Goal: Information Seeking & Learning: Find specific fact

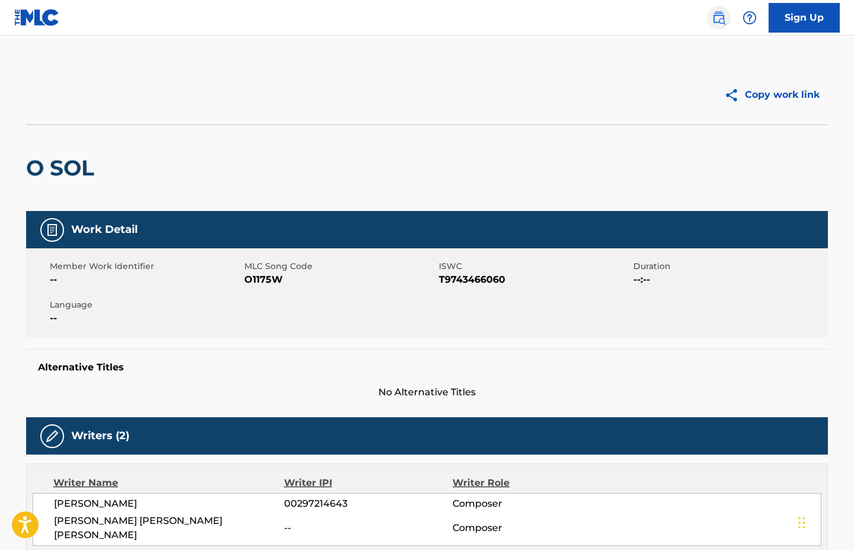
click at [722, 19] on img at bounding box center [719, 18] width 14 height 14
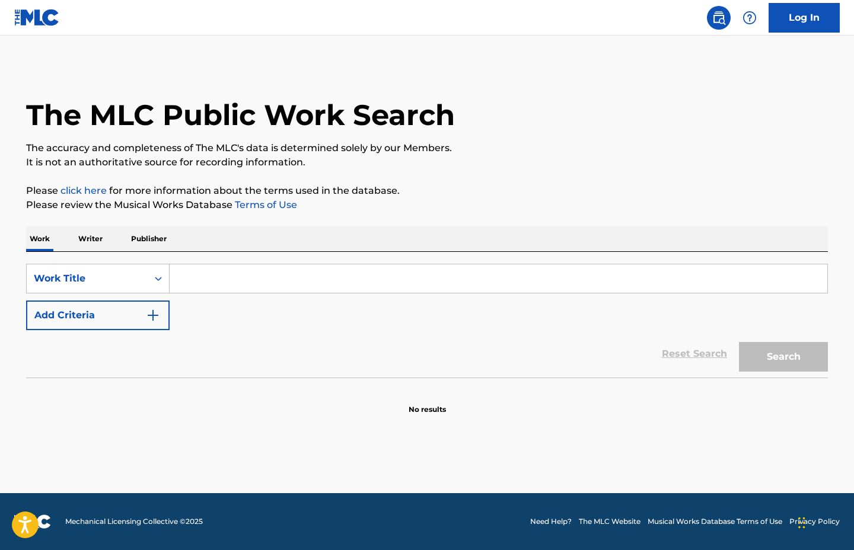
click at [236, 285] on input "Search Form" at bounding box center [499, 278] width 658 height 28
click at [739, 342] on button "Search" at bounding box center [783, 357] width 89 height 30
click at [189, 273] on input "axtrix" at bounding box center [499, 278] width 658 height 28
type input "astrix"
click at [739, 342] on button "Search" at bounding box center [783, 357] width 89 height 30
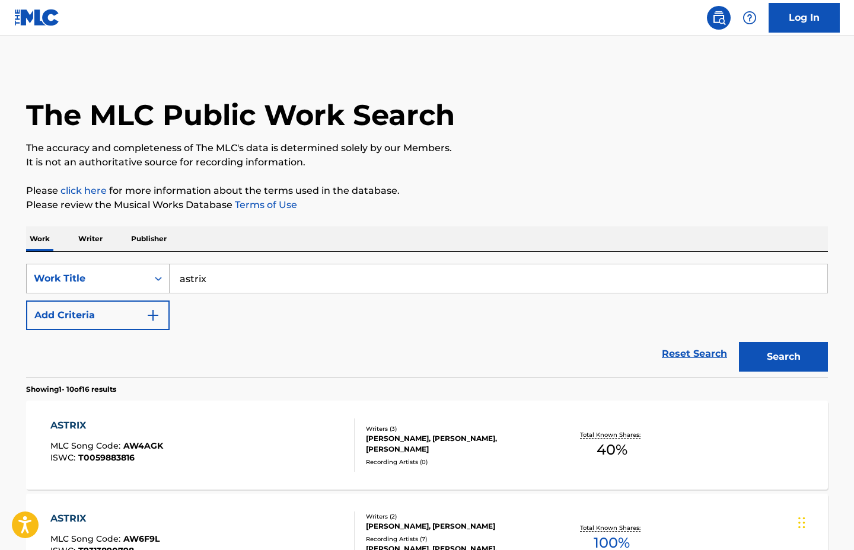
click at [156, 285] on div "Search Form" at bounding box center [158, 278] width 21 height 21
click at [150, 240] on p "Publisher" at bounding box center [148, 238] width 43 height 25
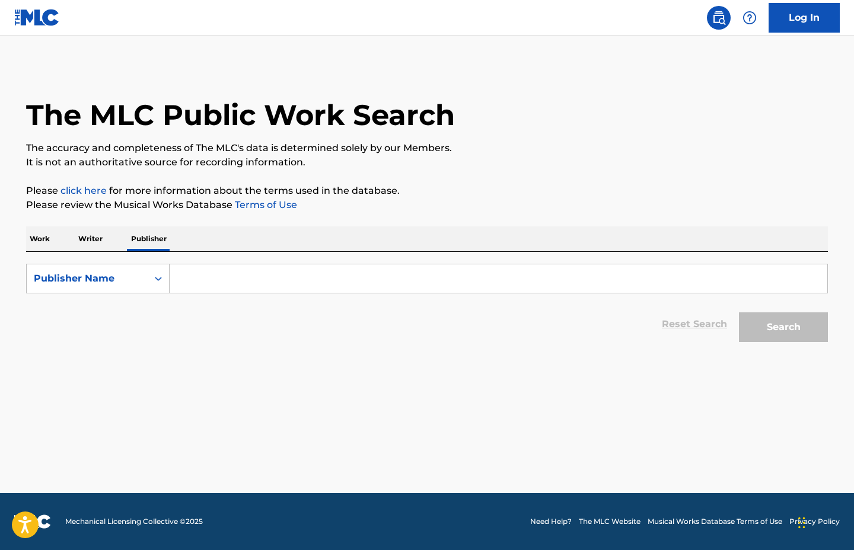
click at [87, 239] on p "Writer" at bounding box center [90, 238] width 31 height 25
click at [232, 290] on input "Search Form" at bounding box center [499, 278] width 658 height 28
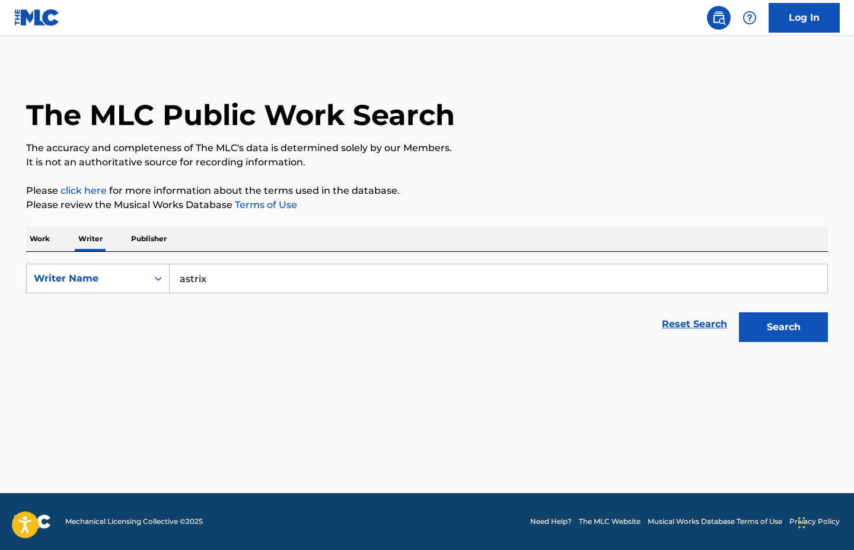
type input "astrix"
click at [739, 312] on button "Search" at bounding box center [783, 327] width 89 height 30
click at [128, 235] on p "Publisher" at bounding box center [148, 238] width 43 height 25
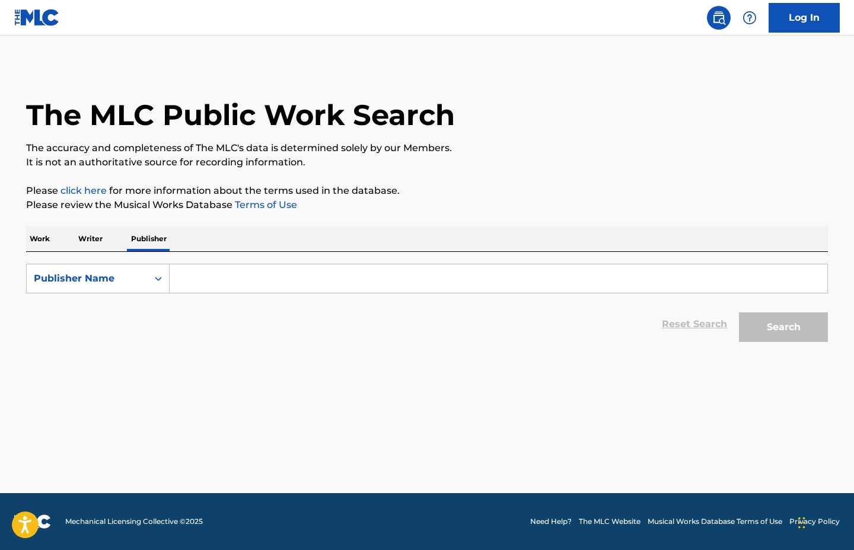
click at [209, 274] on input "Search Form" at bounding box center [499, 278] width 658 height 28
click at [103, 280] on div "Publisher Name" at bounding box center [87, 279] width 107 height 14
click at [87, 366] on div "Publisher Name" at bounding box center [98, 368] width 142 height 30
click at [228, 278] on input "Search Form" at bounding box center [499, 278] width 658 height 28
type input "astrix"
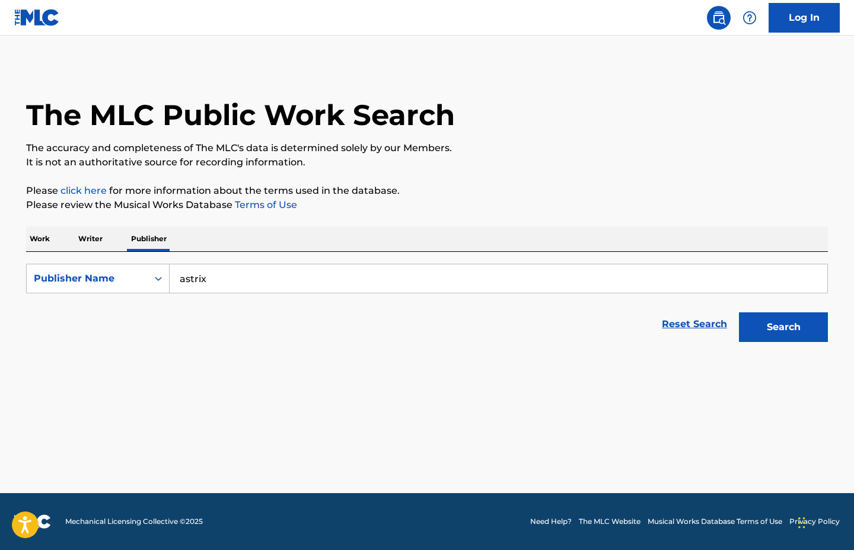
click at [739, 312] on button "Search" at bounding box center [783, 327] width 89 height 30
click at [50, 240] on p "Work" at bounding box center [39, 238] width 27 height 25
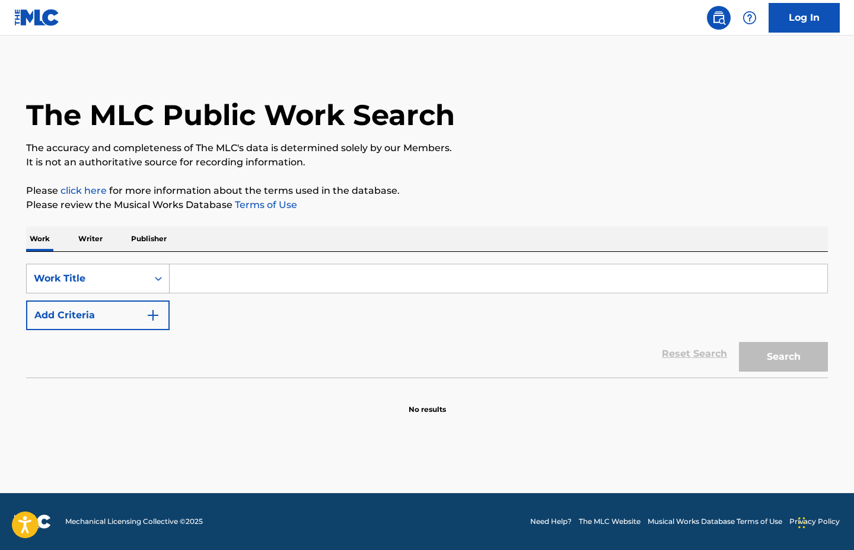
click at [128, 275] on div "Work Title" at bounding box center [87, 279] width 107 height 14
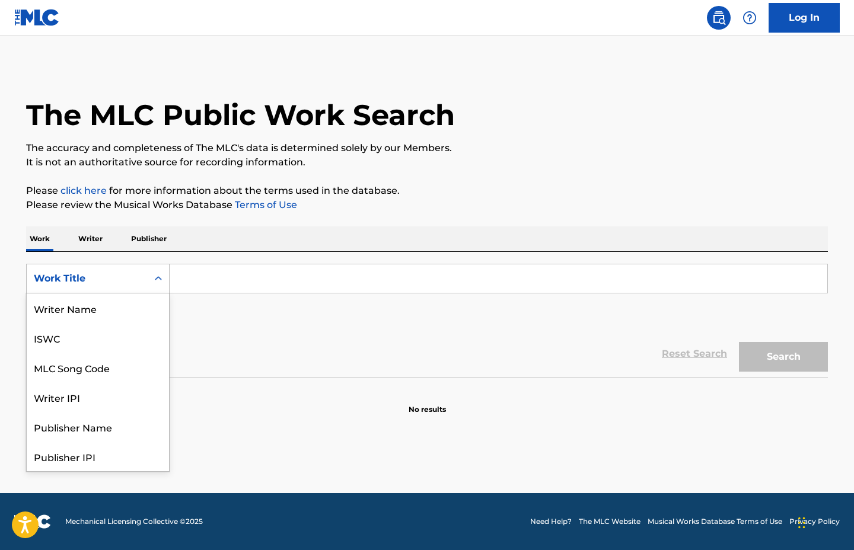
scroll to position [59, 0]
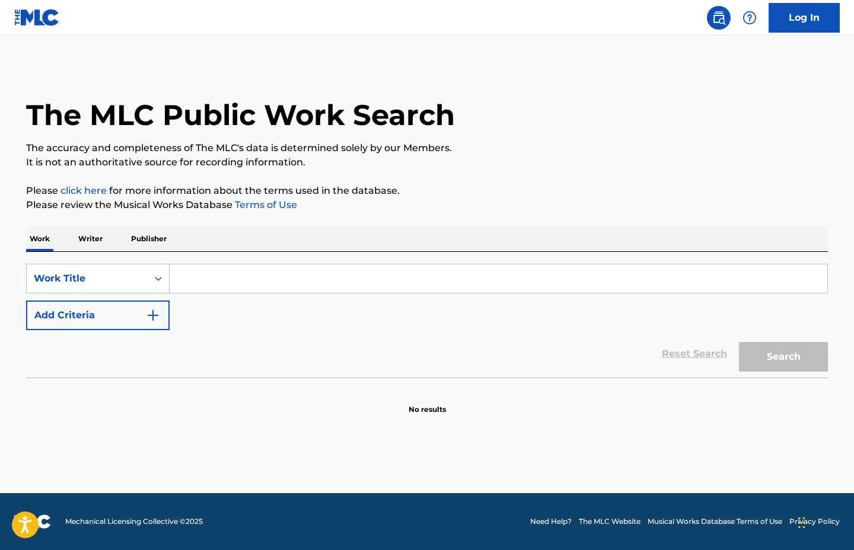
click at [240, 275] on input "Search Form" at bounding box center [499, 278] width 658 height 28
click at [219, 277] on input "Search Form" at bounding box center [499, 278] width 658 height 28
paste input "Astrix - [PERSON_NAME]"
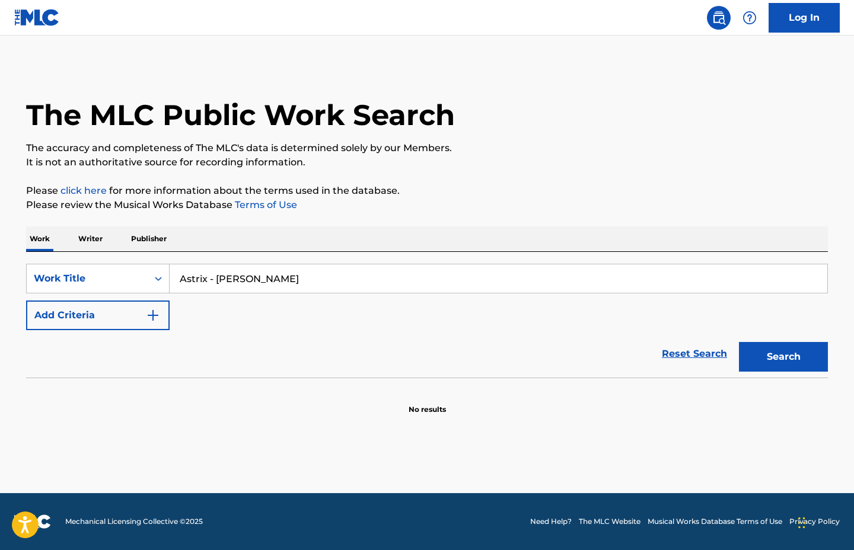
click at [739, 342] on button "Search" at bounding box center [783, 357] width 89 height 30
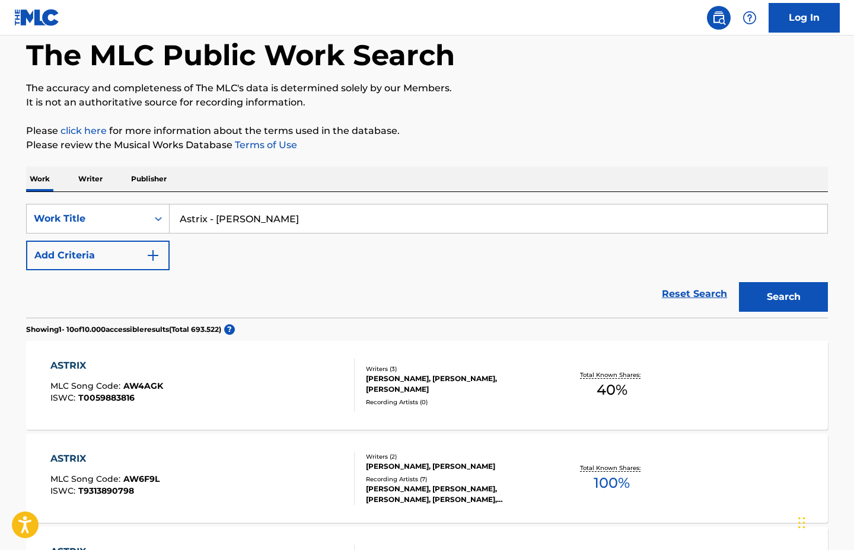
scroll to position [148, 0]
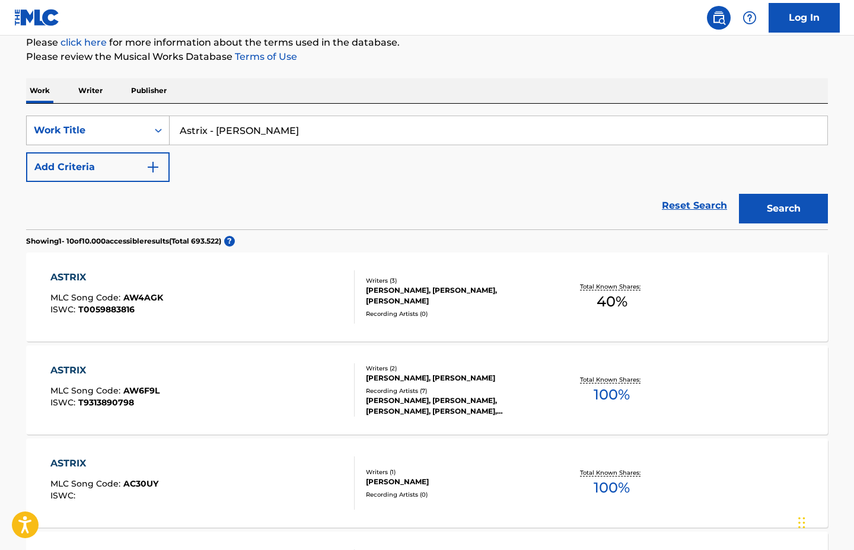
click at [151, 135] on div "Search Form" at bounding box center [158, 130] width 21 height 21
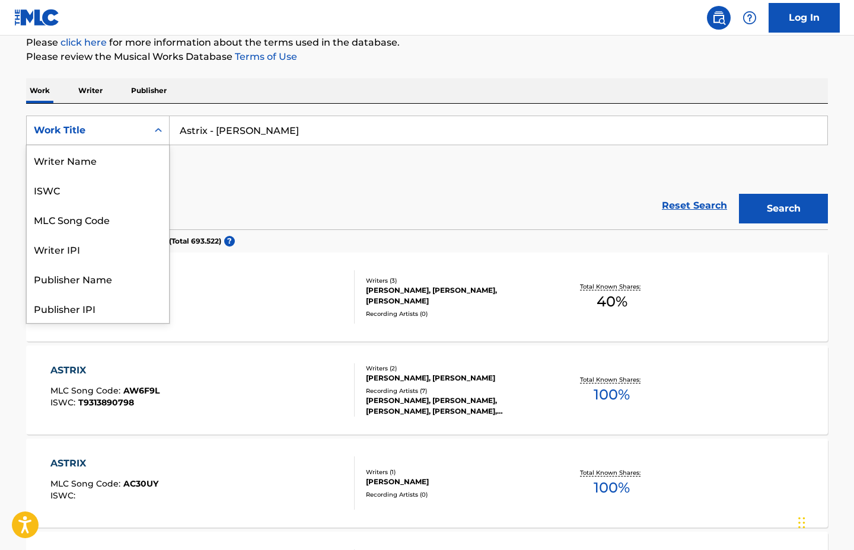
scroll to position [59, 0]
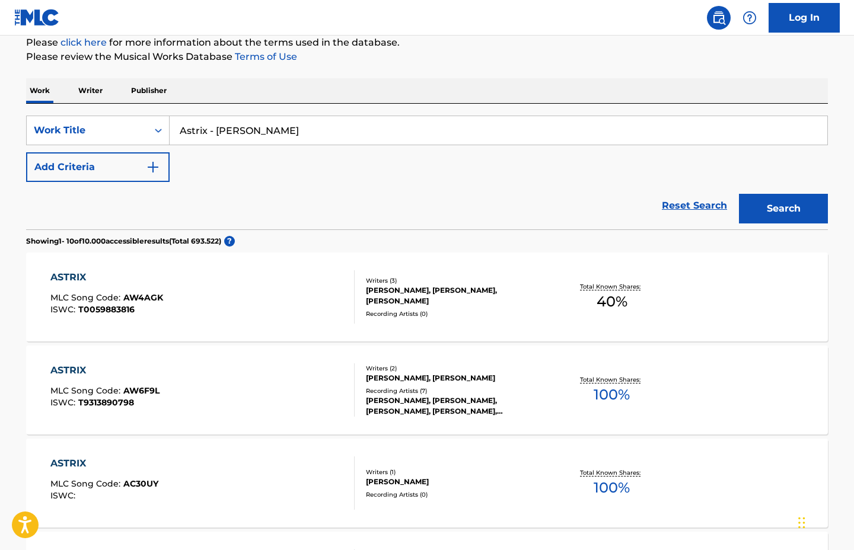
click at [215, 147] on div "SearchWithCriteriaf6a05dfe-bc69-45dd-a546-ad678a67af53 Work Title Astrix - [PER…" at bounding box center [427, 149] width 802 height 66
drag, startPoint x: 213, startPoint y: 136, endPoint x: 155, endPoint y: 125, distance: 58.5
click at [157, 126] on div "SearchWithCriteriaf6a05dfe-bc69-45dd-a546-ad678a67af53 Work Title Astrix - [PER…" at bounding box center [427, 131] width 802 height 30
type input "[PERSON_NAME]"
click at [739, 194] on button "Search" at bounding box center [783, 209] width 89 height 30
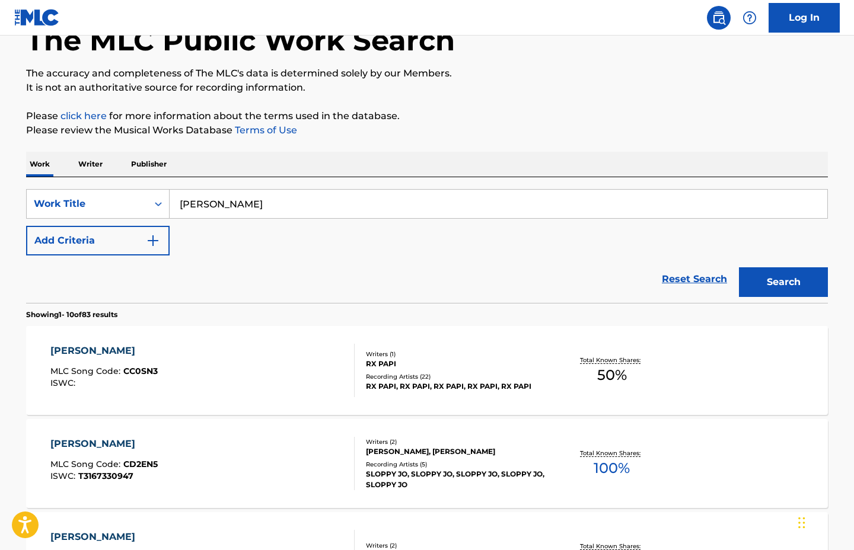
scroll to position [74, 0]
click at [146, 244] on img "Search Form" at bounding box center [153, 241] width 14 height 14
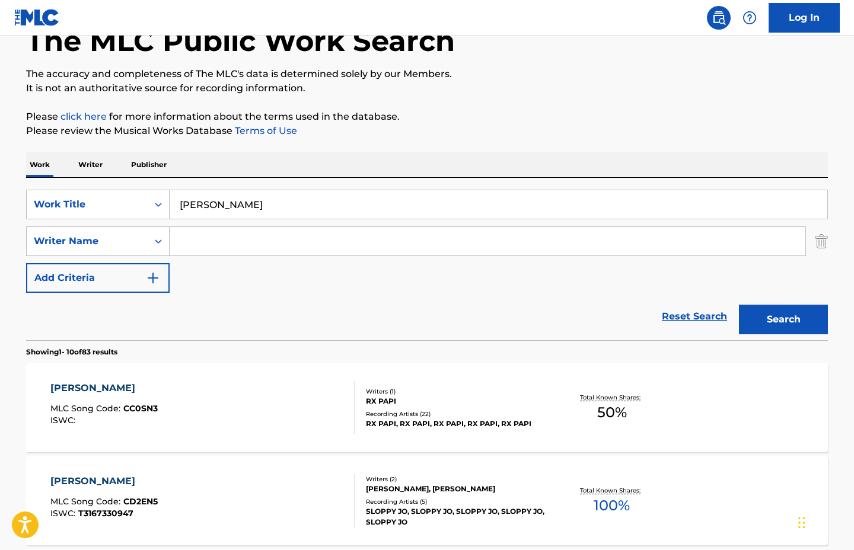
click at [191, 243] on input "Search Form" at bounding box center [488, 241] width 636 height 28
type input "astrix"
click at [739, 305] on button "Search" at bounding box center [783, 320] width 89 height 30
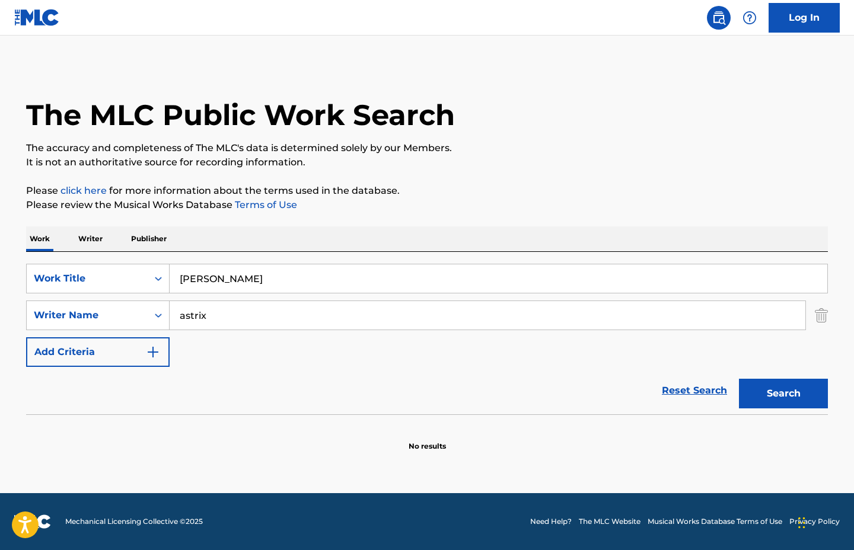
scroll to position [0, 0]
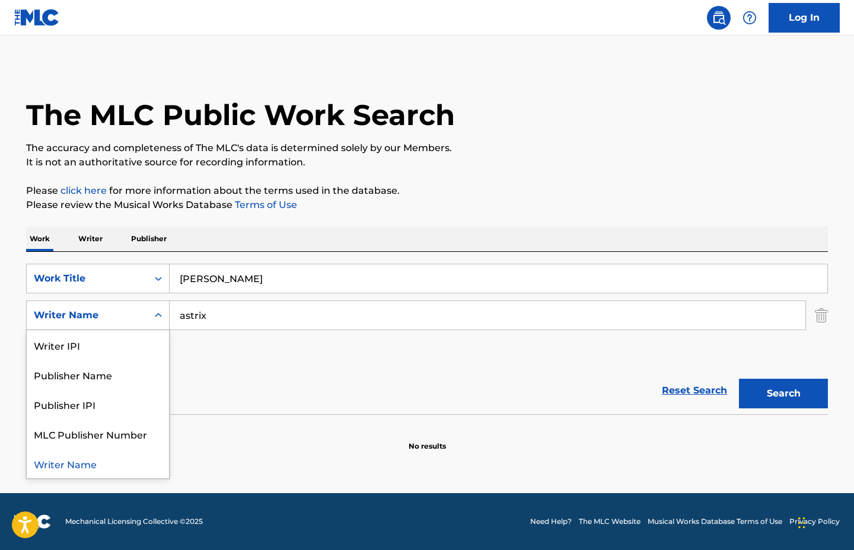
click at [120, 320] on div "Writer Name" at bounding box center [87, 315] width 107 height 14
click at [123, 431] on div "MLC Publisher Number" at bounding box center [98, 434] width 142 height 30
click at [155, 317] on icon "Search Form" at bounding box center [158, 316] width 12 height 12
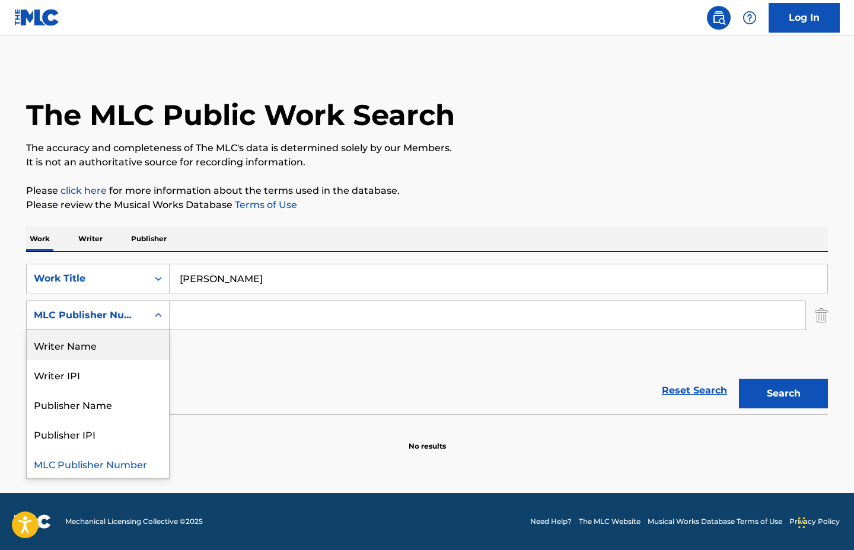
click at [62, 344] on div "Writer Name" at bounding box center [98, 345] width 142 height 30
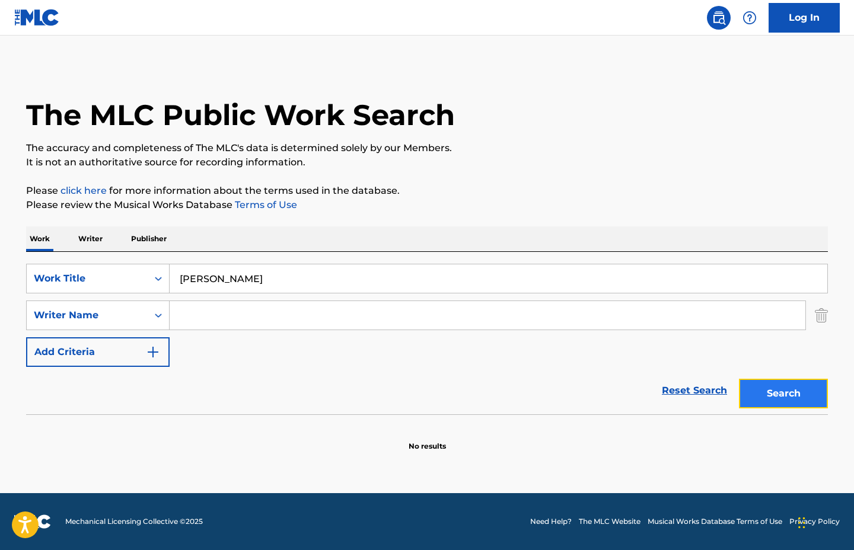
click at [782, 388] on button "Search" at bounding box center [783, 394] width 89 height 30
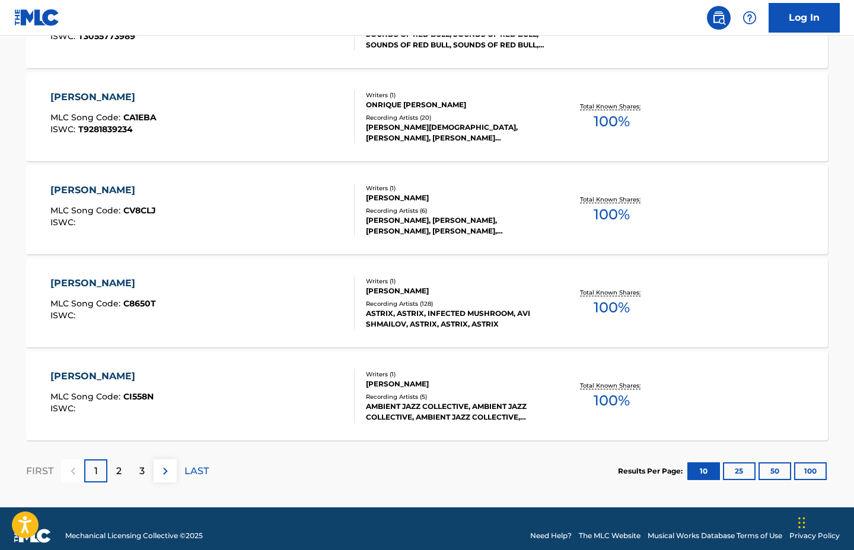
scroll to position [938, 0]
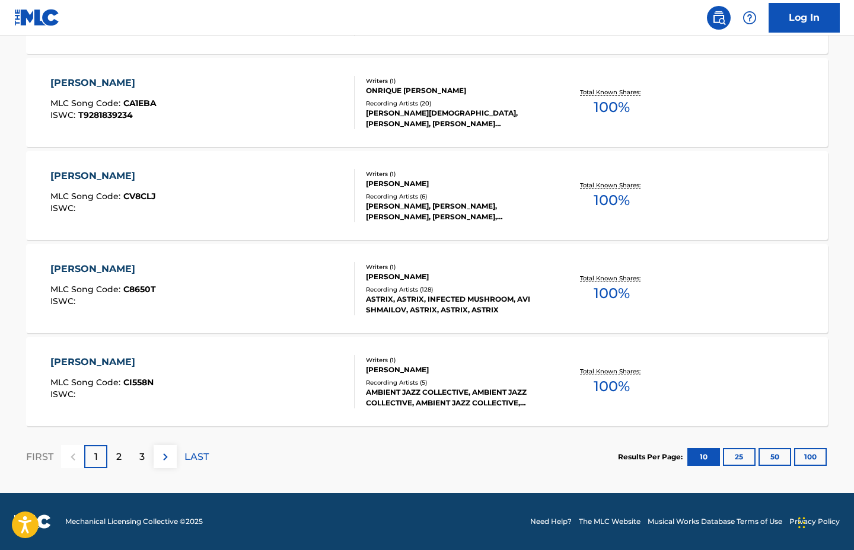
click at [406, 273] on div "[PERSON_NAME]" at bounding box center [455, 277] width 179 height 11
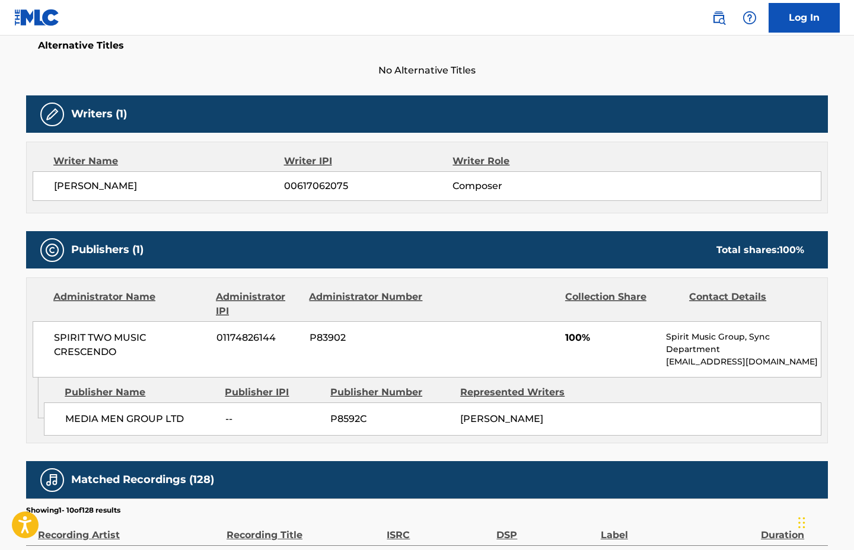
scroll to position [296, 0]
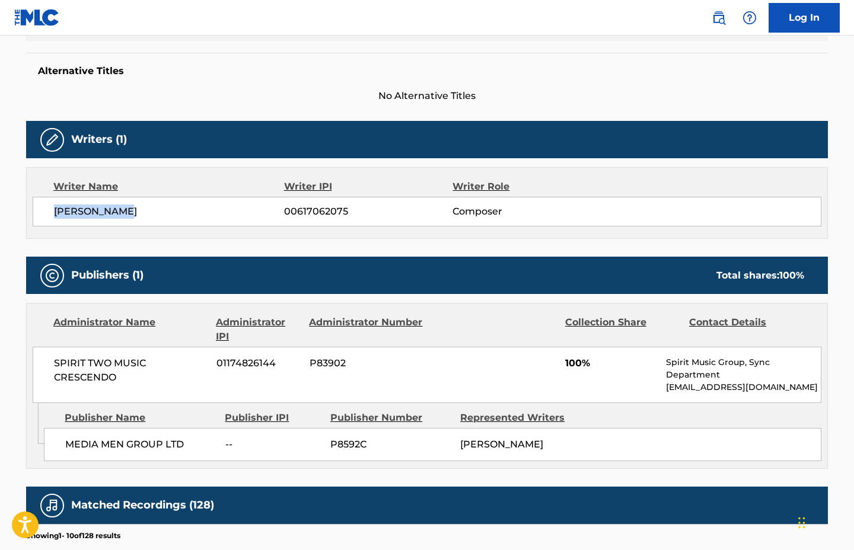
drag, startPoint x: 167, startPoint y: 209, endPoint x: 8, endPoint y: 216, distance: 158.4
click at [8, 216] on main "< Back to public search results Copy work link [PERSON_NAME] Work Detail Member…" at bounding box center [427, 334] width 854 height 1190
copy span "[PERSON_NAME]"
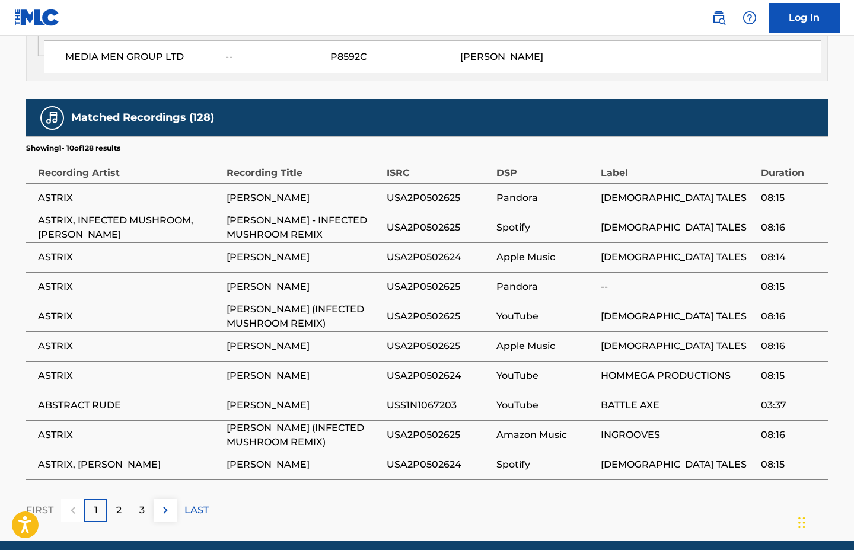
scroll to position [658, 0]
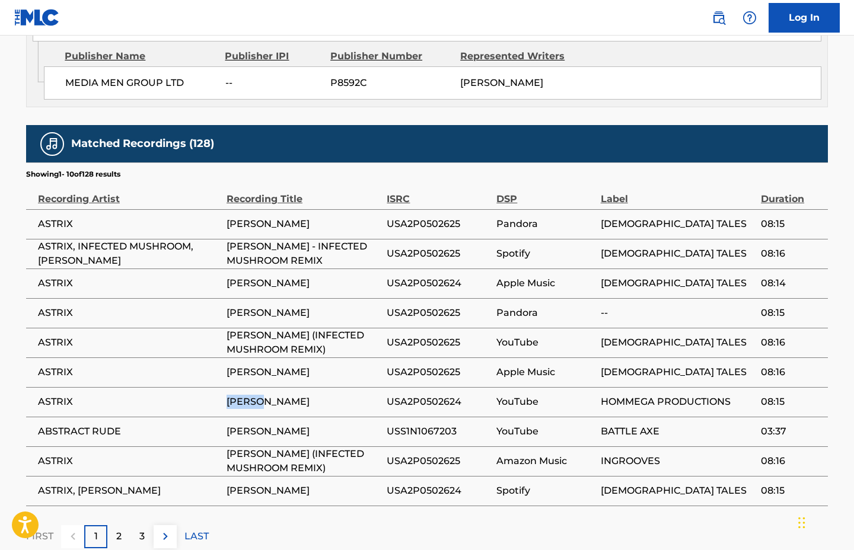
drag, startPoint x: 269, startPoint y: 401, endPoint x: 209, endPoint y: 401, distance: 60.5
click at [209, 401] on tr "ASTRIX [PERSON_NAME] USA2P0502624 YouTube HOMMEGA PRODUCTIONS 08:15" at bounding box center [427, 402] width 802 height 30
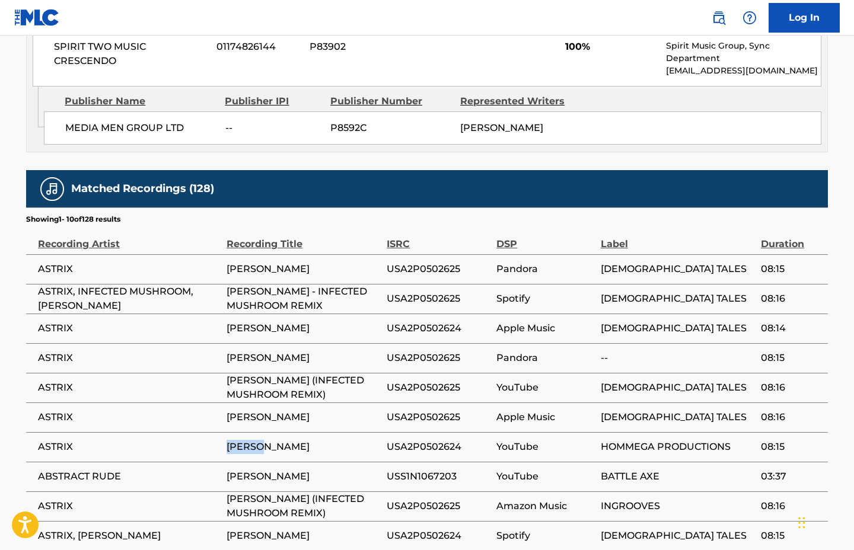
scroll to position [732, 0]
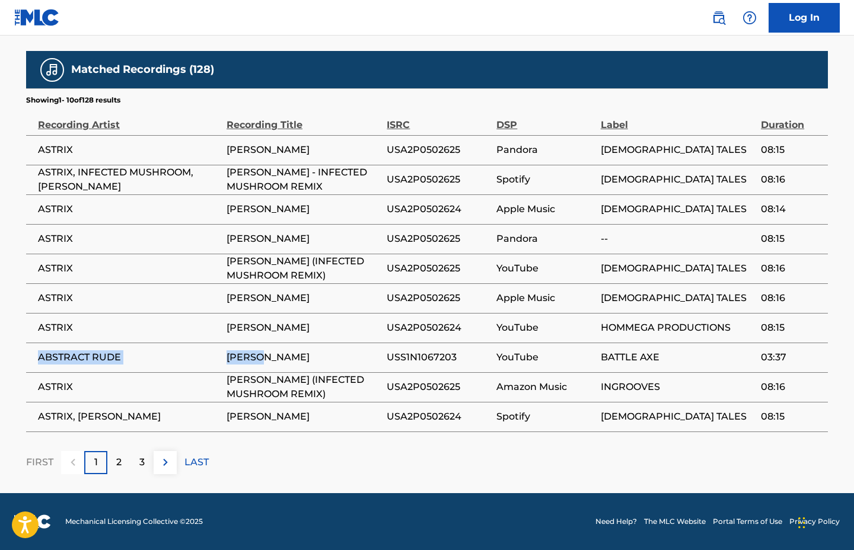
drag, startPoint x: 73, startPoint y: 358, endPoint x: 314, endPoint y: 356, distance: 241.3
click at [314, 356] on tr "ABSTRACT RUDE [PERSON_NAME] USS1N1067203 YouTube BATTLE AXE 03:37" at bounding box center [427, 358] width 802 height 30
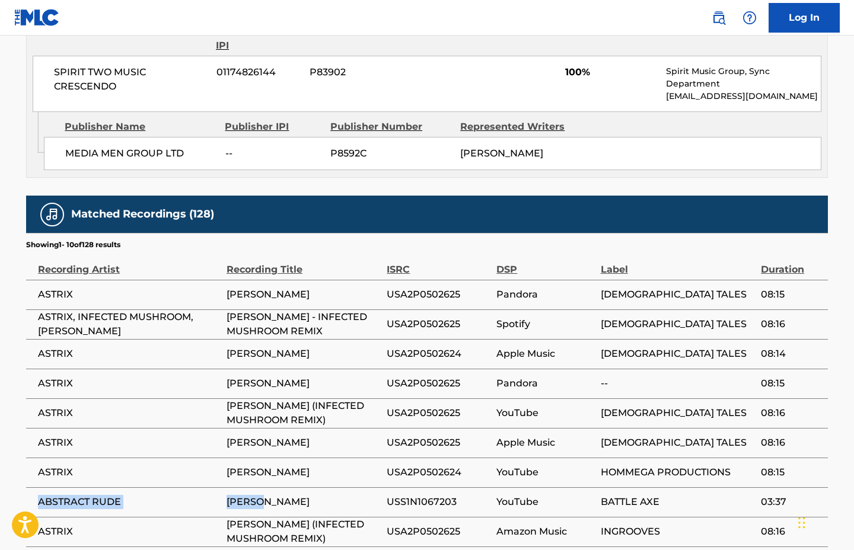
scroll to position [584, 0]
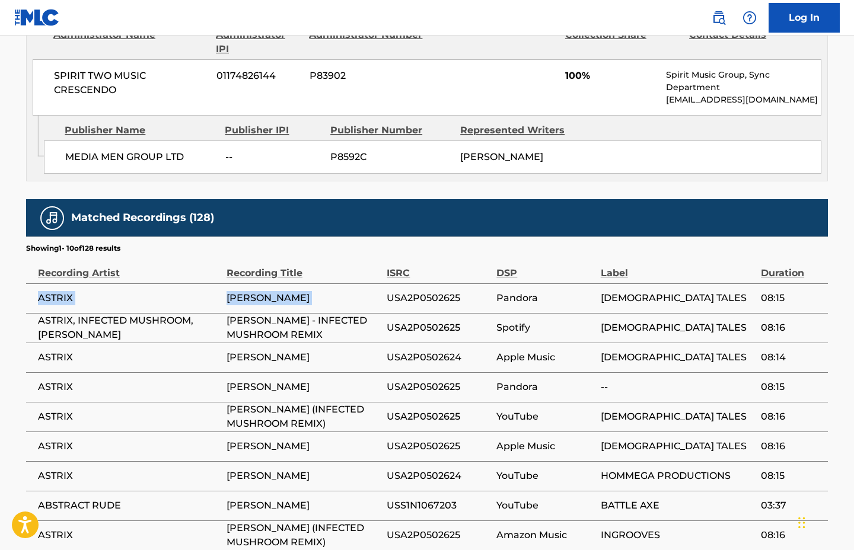
drag, startPoint x: 37, startPoint y: 299, endPoint x: 387, endPoint y: 298, distance: 349.8
click at [387, 298] on tr "ASTRIX [PERSON_NAME] USA2P0502625 Pandora SHAMANIC TALES 08:15" at bounding box center [427, 298] width 802 height 30
copy tr "ASTRIX [PERSON_NAME]"
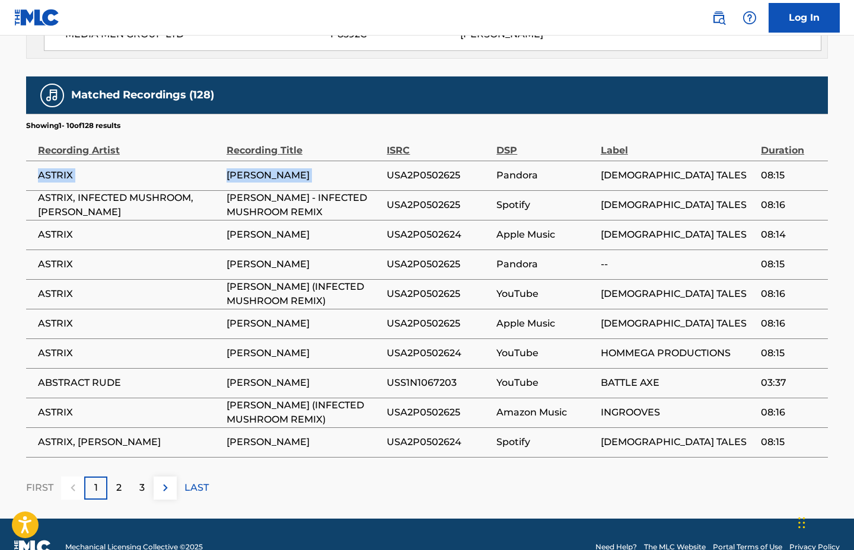
scroll to position [732, 0]
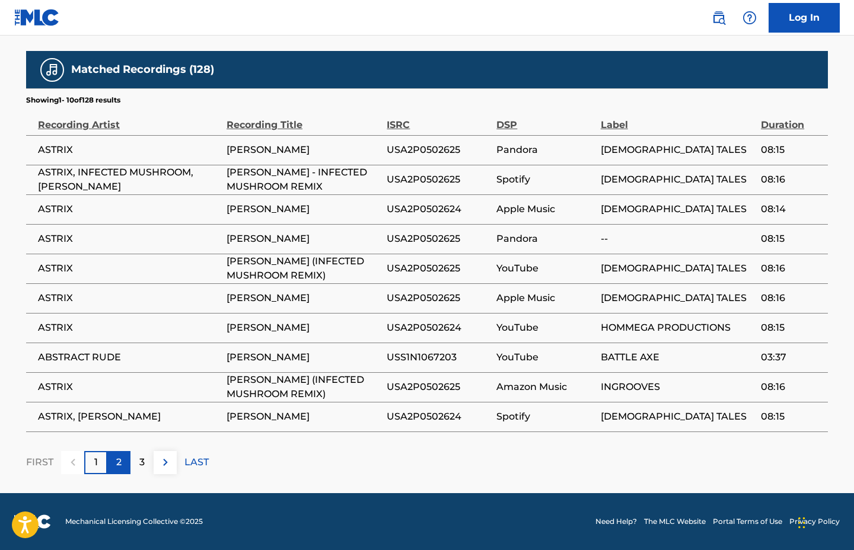
click at [117, 464] on p "2" at bounding box center [118, 462] width 5 height 14
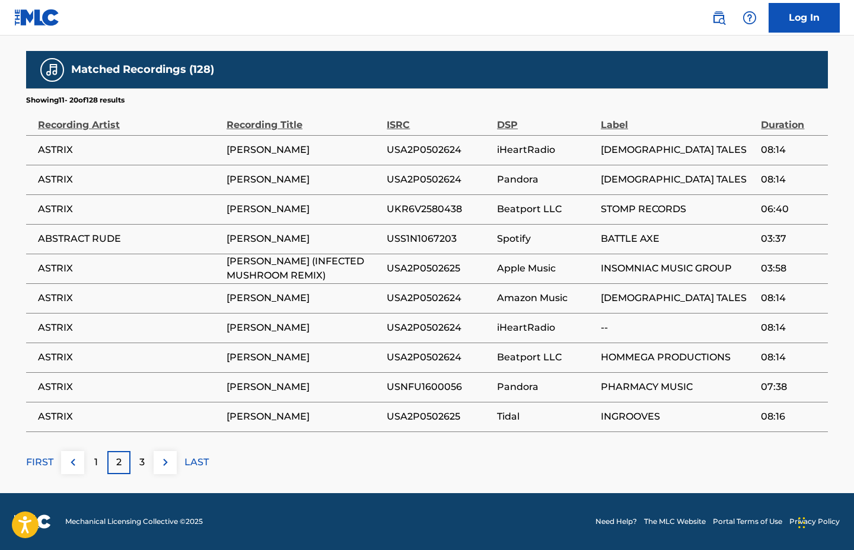
click at [109, 463] on div "FIRST 1 2 3 LAST" at bounding box center [427, 462] width 802 height 23
click at [102, 462] on div "1" at bounding box center [95, 462] width 23 height 23
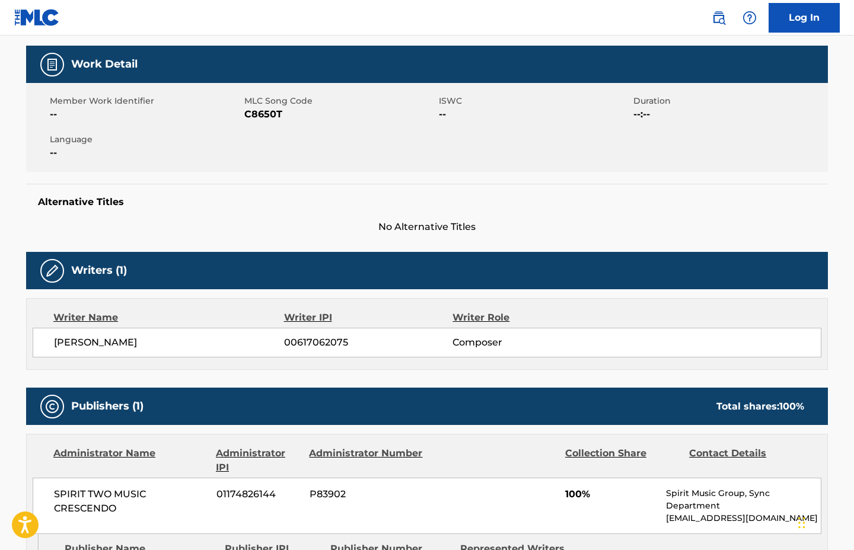
scroll to position [139, 0]
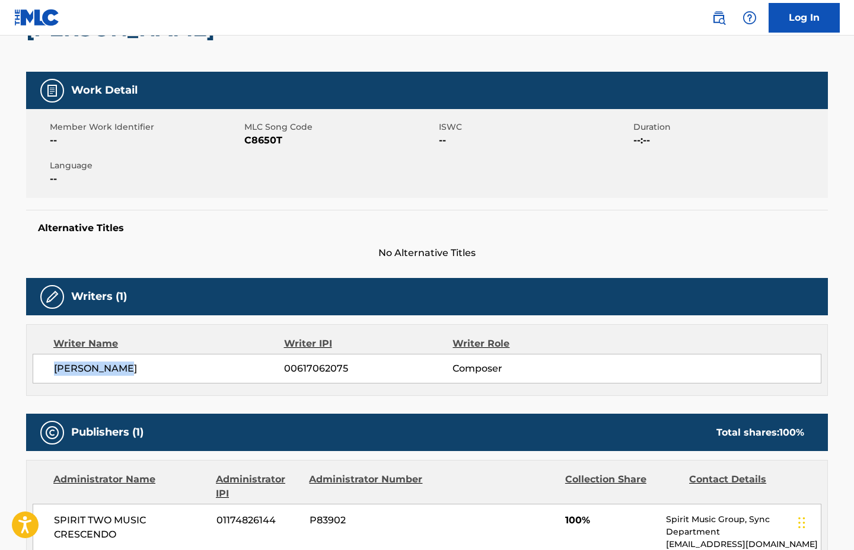
drag, startPoint x: 136, startPoint y: 366, endPoint x: 61, endPoint y: 365, distance: 75.3
click at [55, 369] on span "[PERSON_NAME]" at bounding box center [169, 369] width 230 height 14
copy span "[PERSON_NAME]"
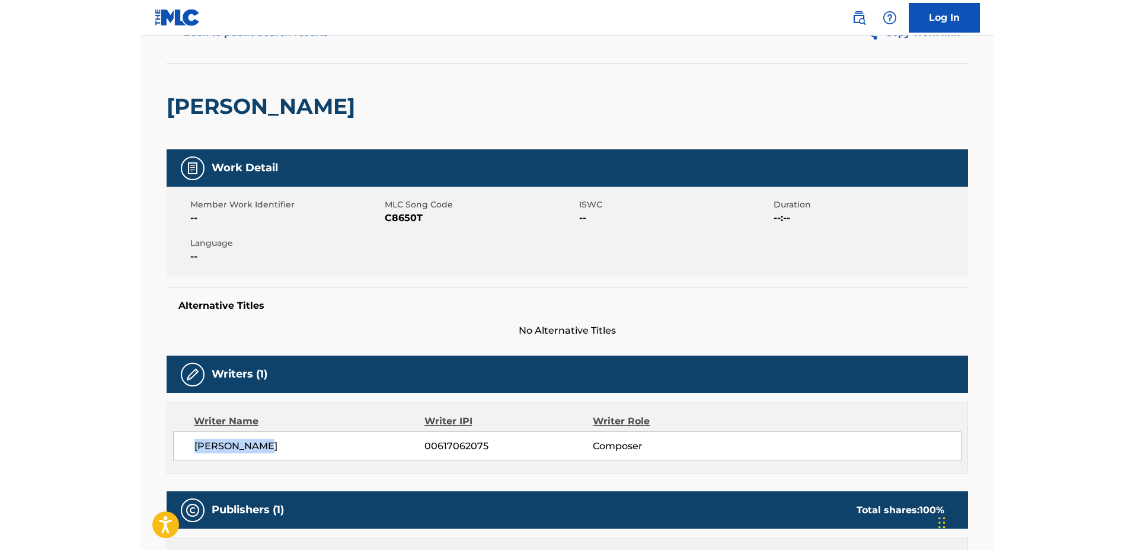
scroll to position [0, 0]
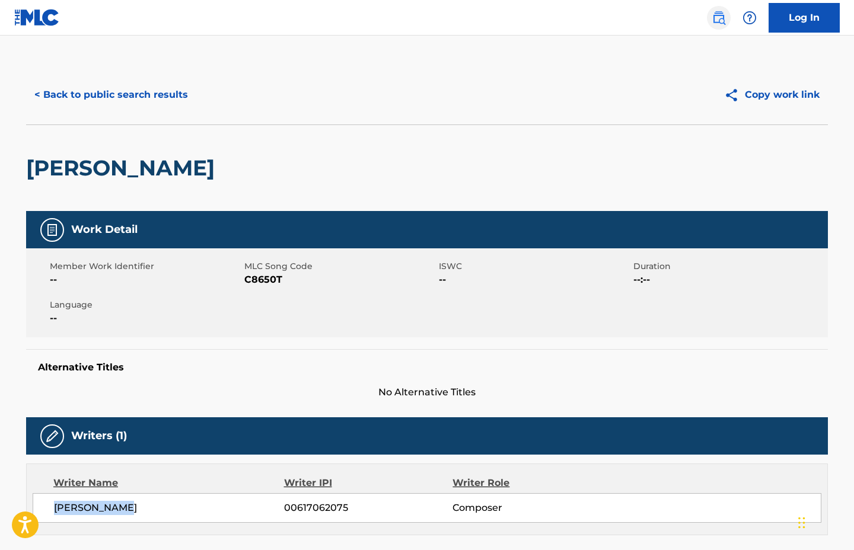
click at [720, 25] on link at bounding box center [719, 18] width 24 height 24
drag, startPoint x: 127, startPoint y: 164, endPoint x: 0, endPoint y: 159, distance: 127.6
copy h2 "[PERSON_NAME]"
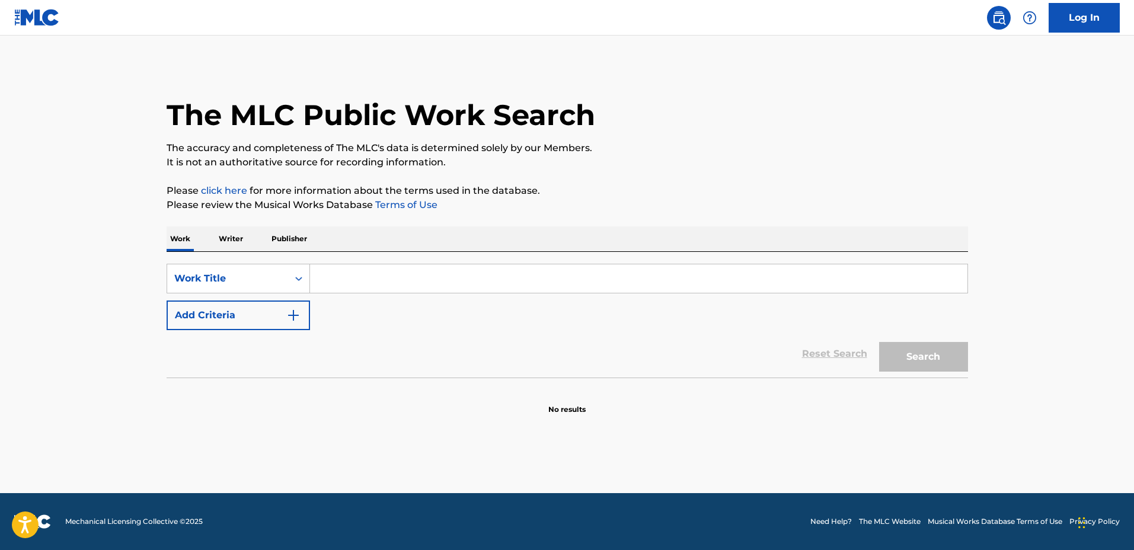
click at [334, 280] on input "Search Form" at bounding box center [639, 278] width 658 height 28
type input "astrix"
click at [853, 357] on button "Search" at bounding box center [923, 357] width 89 height 30
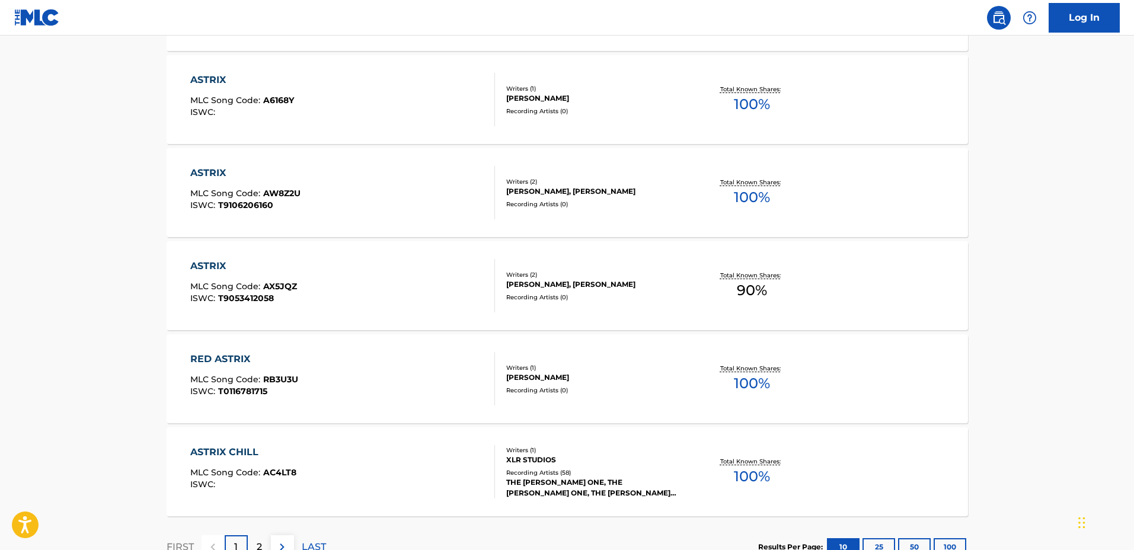
scroll to position [901, 0]
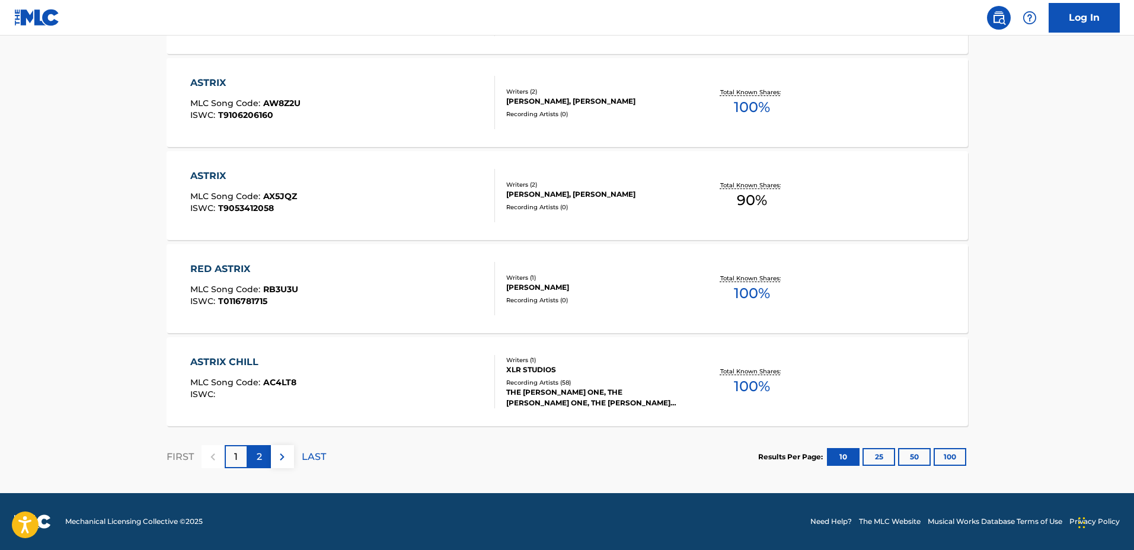
click at [264, 460] on div "2" at bounding box center [259, 456] width 23 height 23
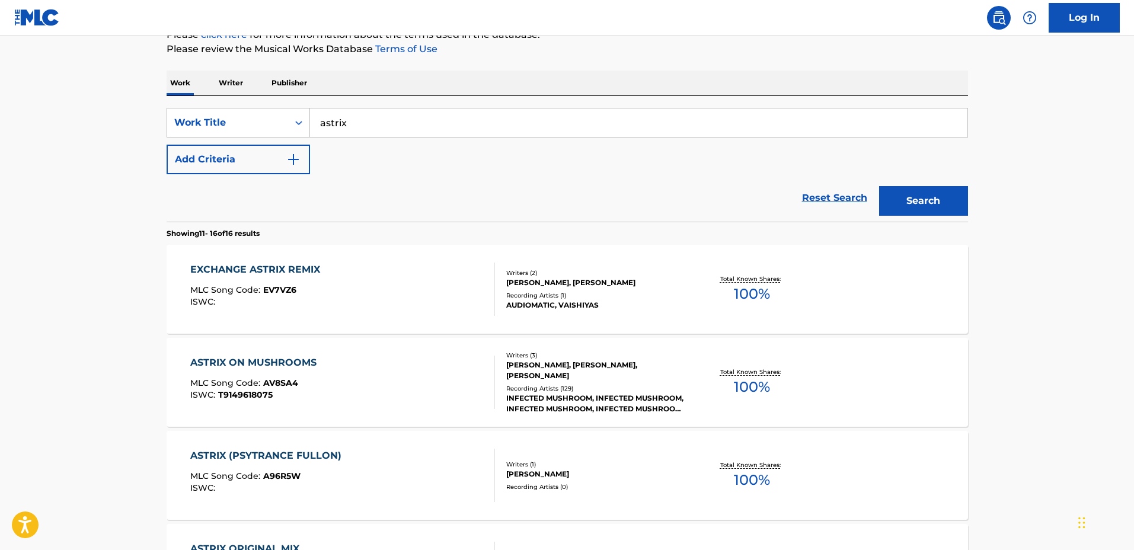
scroll to position [158, 0]
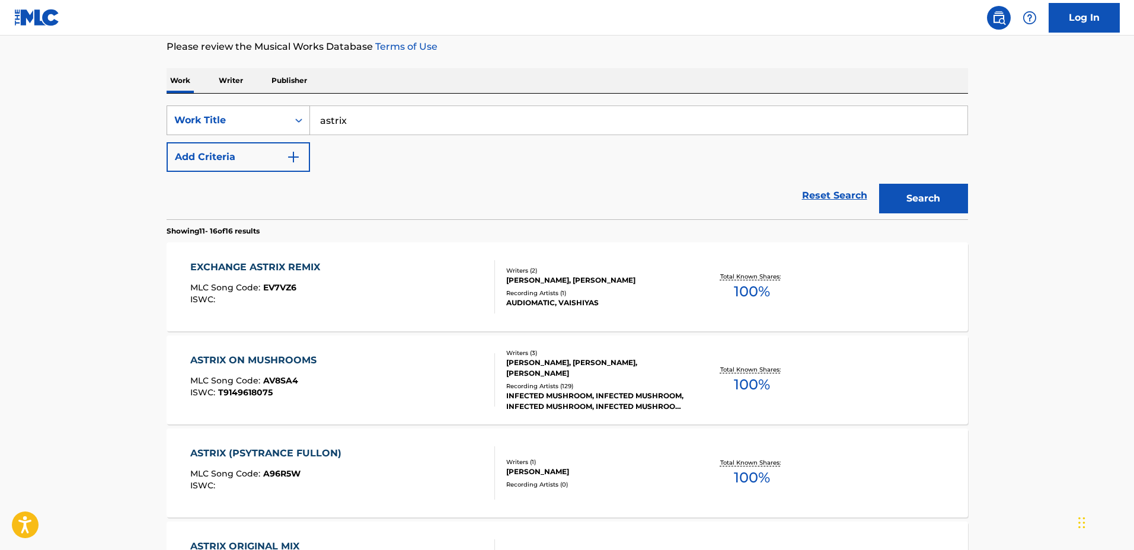
click at [232, 117] on div "Work Title" at bounding box center [227, 120] width 107 height 14
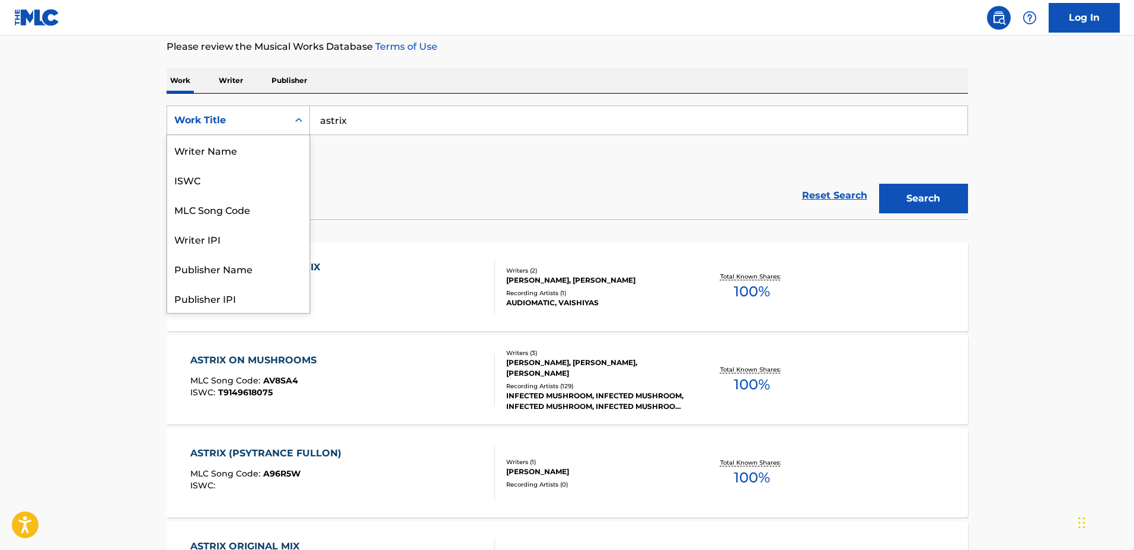
scroll to position [59, 0]
click at [243, 211] on div "Publisher Name" at bounding box center [238, 209] width 142 height 30
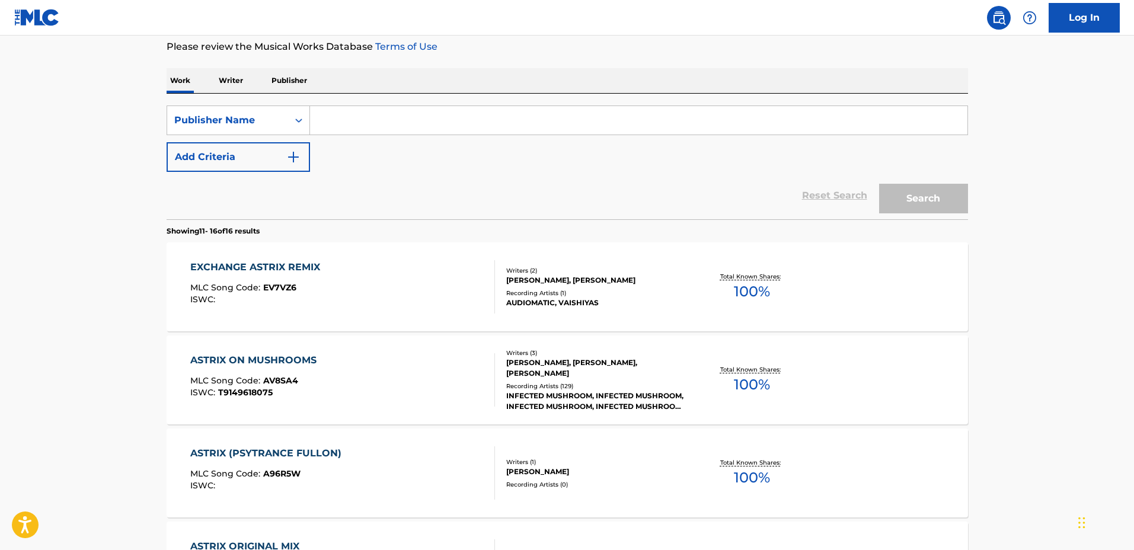
click at [375, 115] on input "Search Form" at bounding box center [639, 120] width 658 height 28
type input "astrix"
click at [853, 201] on button "Search" at bounding box center [923, 199] width 89 height 30
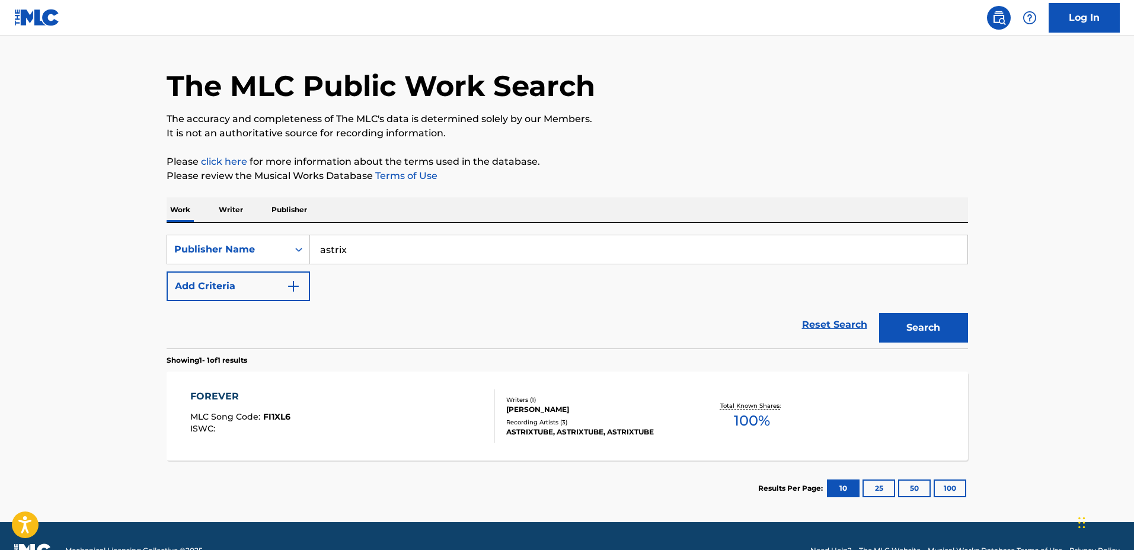
scroll to position [58, 0]
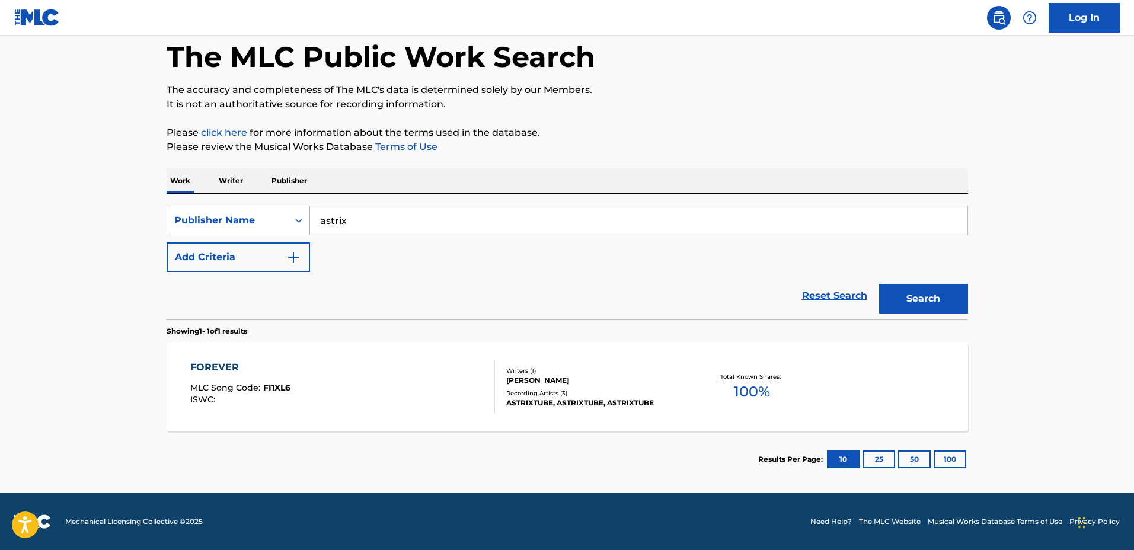
click at [290, 223] on div "Search Form" at bounding box center [298, 220] width 21 height 21
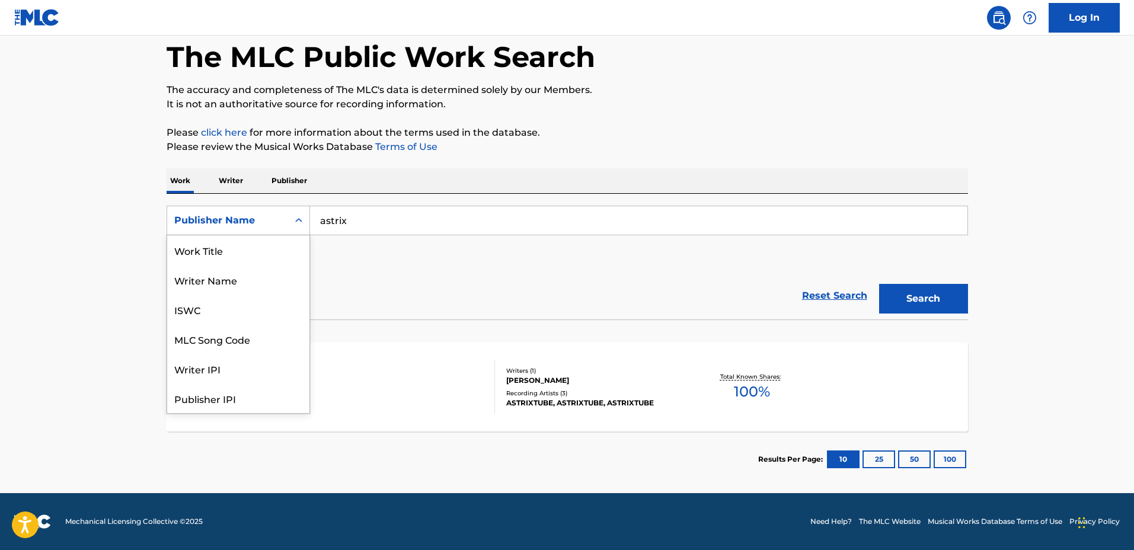
scroll to position [59, 0]
drag, startPoint x: 239, startPoint y: 379, endPoint x: 245, endPoint y: 377, distance: 6.4
click at [240, 378] on div "MLC Publisher Number" at bounding box center [238, 369] width 142 height 30
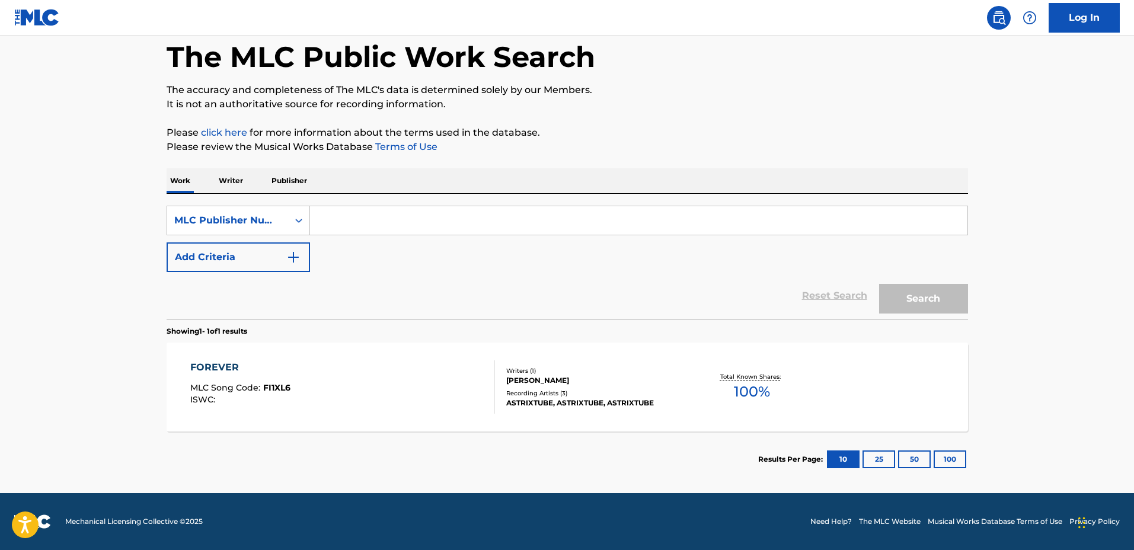
click at [379, 228] on input "Search Form" at bounding box center [639, 220] width 658 height 28
type input "astrix"
click at [853, 302] on button "Search" at bounding box center [923, 299] width 89 height 30
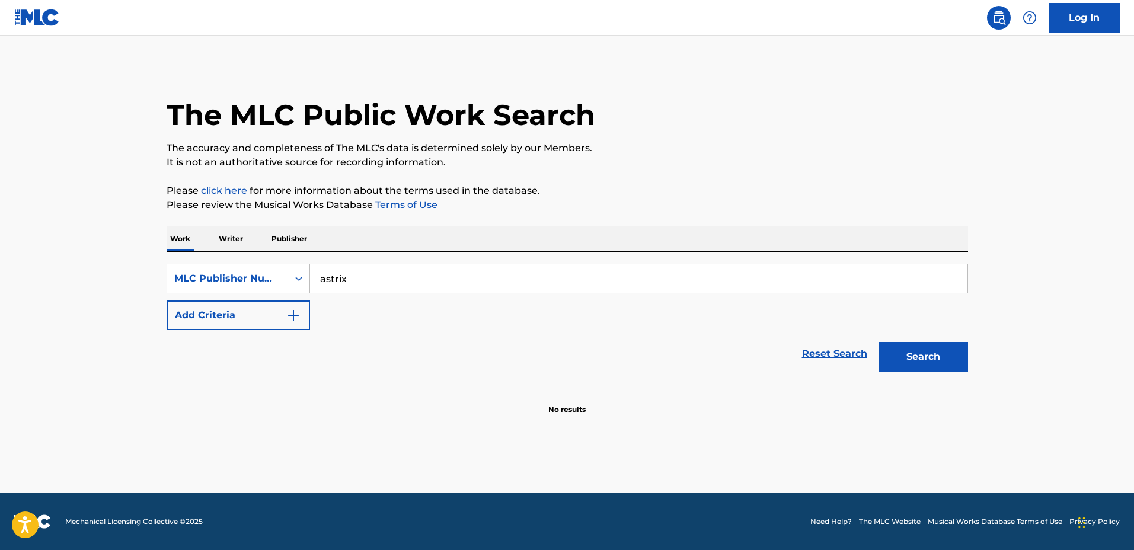
click at [227, 246] on p "Writer" at bounding box center [230, 238] width 31 height 25
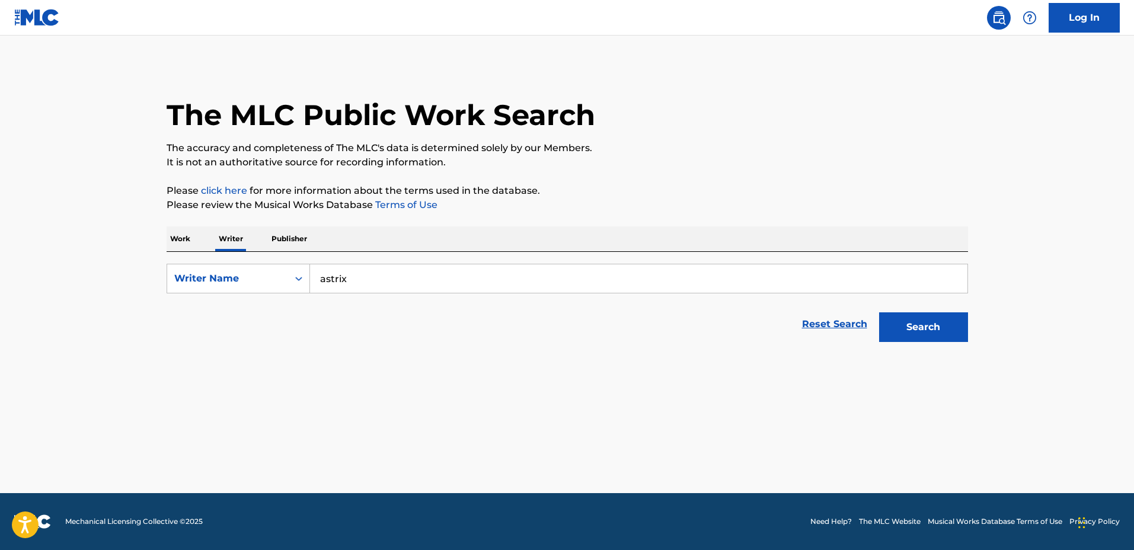
drag, startPoint x: 379, startPoint y: 295, endPoint x: 639, endPoint y: 305, distance: 259.9
click at [511, 314] on form "SearchWithCriteriada83279f-9720-49dc-b1f2-5472bbea34af Writer Name astrix Reset…" at bounding box center [568, 306] width 802 height 84
click at [853, 330] on button "Search" at bounding box center [923, 327] width 89 height 30
click at [295, 240] on p "Publisher" at bounding box center [289, 238] width 43 height 25
click at [853, 336] on button "Search" at bounding box center [923, 327] width 89 height 30
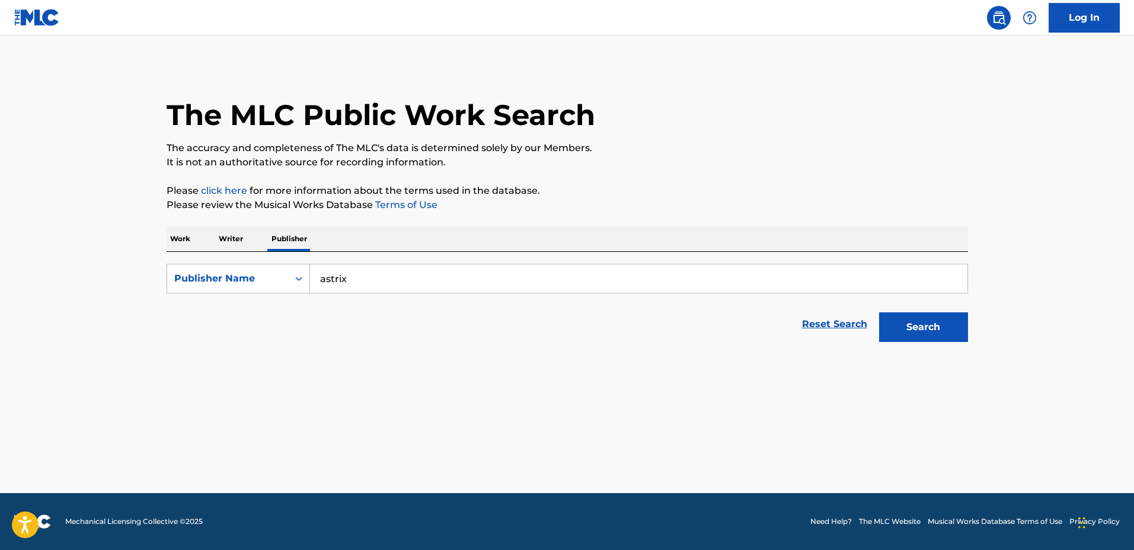
click at [174, 236] on p "Work" at bounding box center [180, 238] width 27 height 25
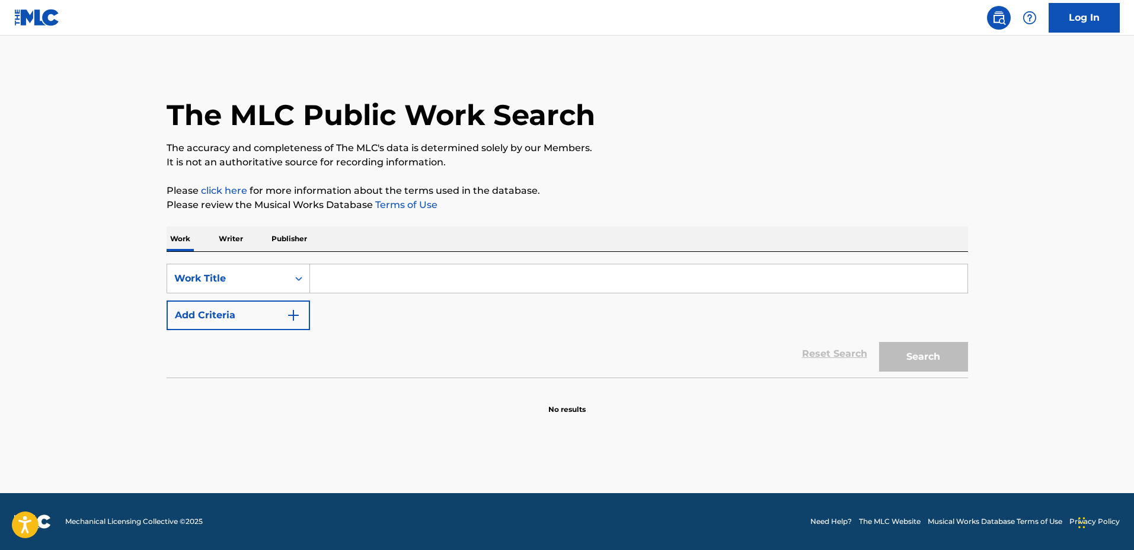
click at [499, 267] on input "Search Form" at bounding box center [639, 278] width 658 height 28
click at [348, 277] on input "Search Form" at bounding box center [639, 278] width 658 height 28
click at [853, 342] on button "Search" at bounding box center [923, 357] width 89 height 30
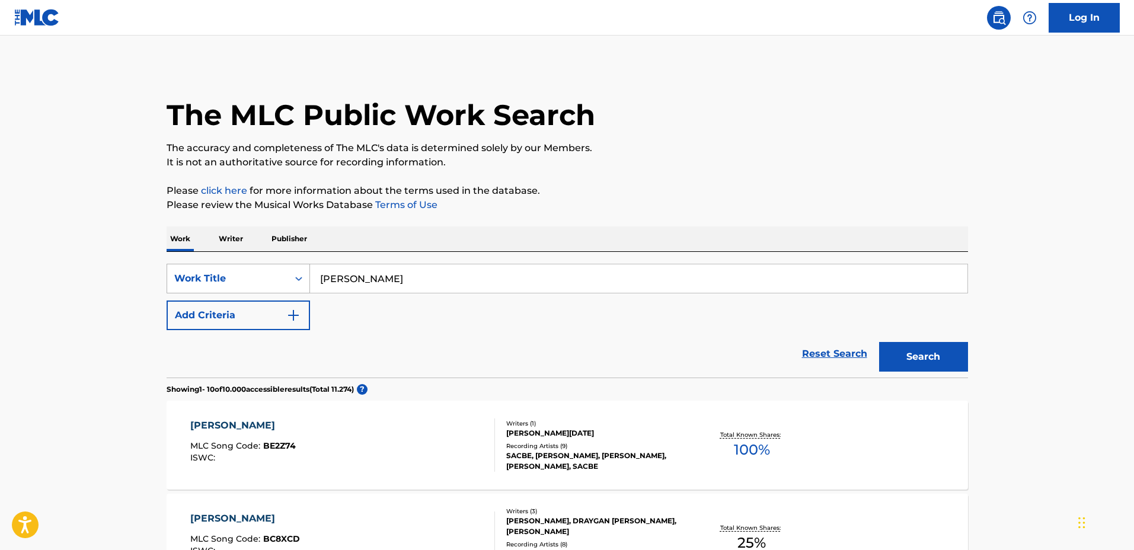
drag, startPoint x: 383, startPoint y: 279, endPoint x: 286, endPoint y: 264, distance: 97.7
click at [287, 270] on div "SearchWithCriteriaf6a05dfe-bc69-45dd-a546-ad678a67af53 Work Title [PERSON_NAME]" at bounding box center [568, 279] width 802 height 30
type input "deixa chover"
click at [288, 307] on button "Add Criteria" at bounding box center [238, 316] width 143 height 30
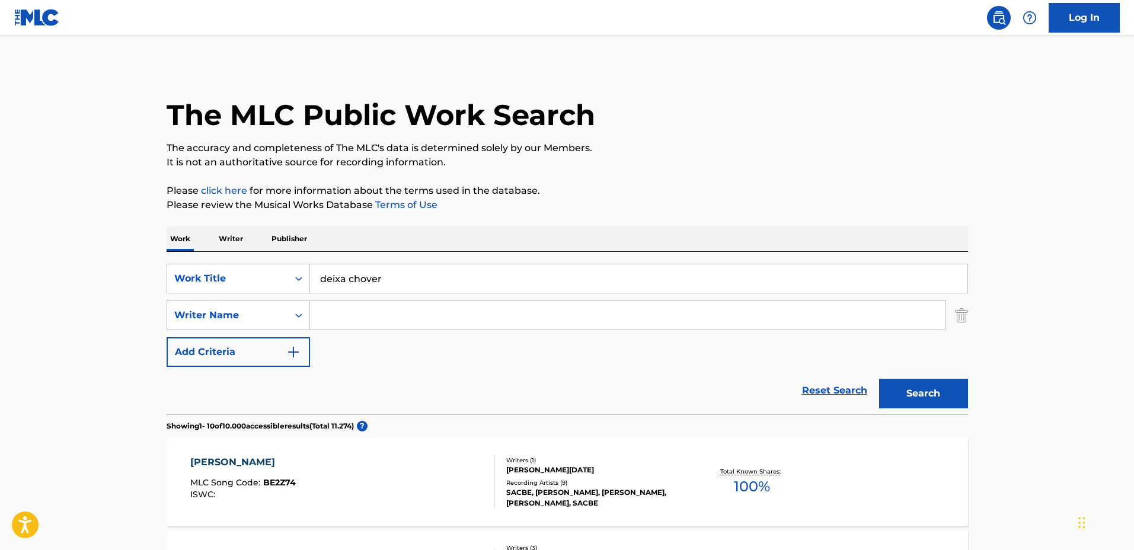
click at [356, 311] on input "Search Form" at bounding box center [628, 315] width 636 height 28
type input "chimarruts"
click at [853, 390] on button "Search" at bounding box center [923, 394] width 89 height 30
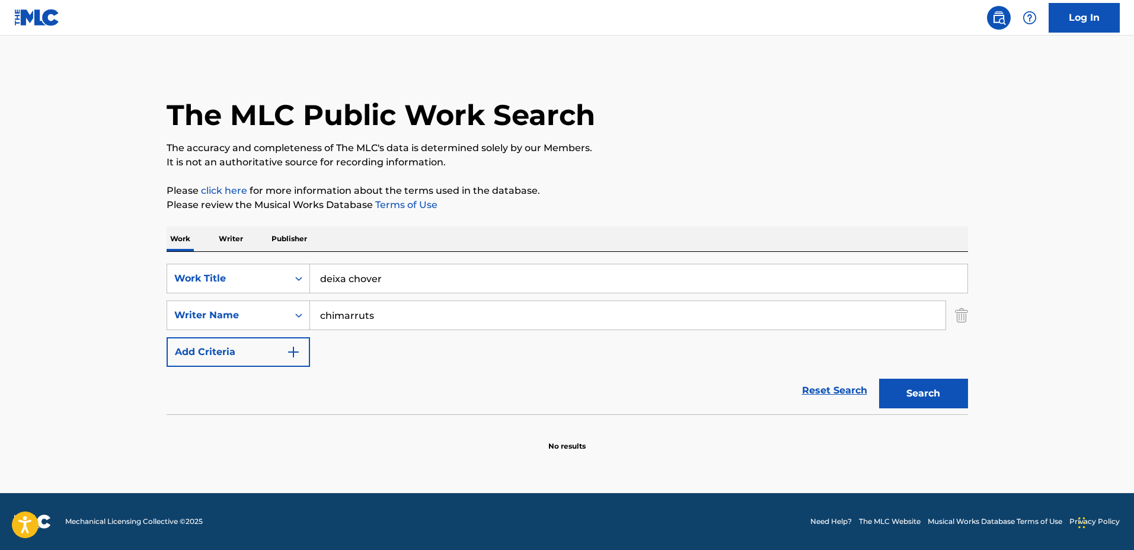
click at [230, 232] on p "Writer" at bounding box center [230, 238] width 31 height 25
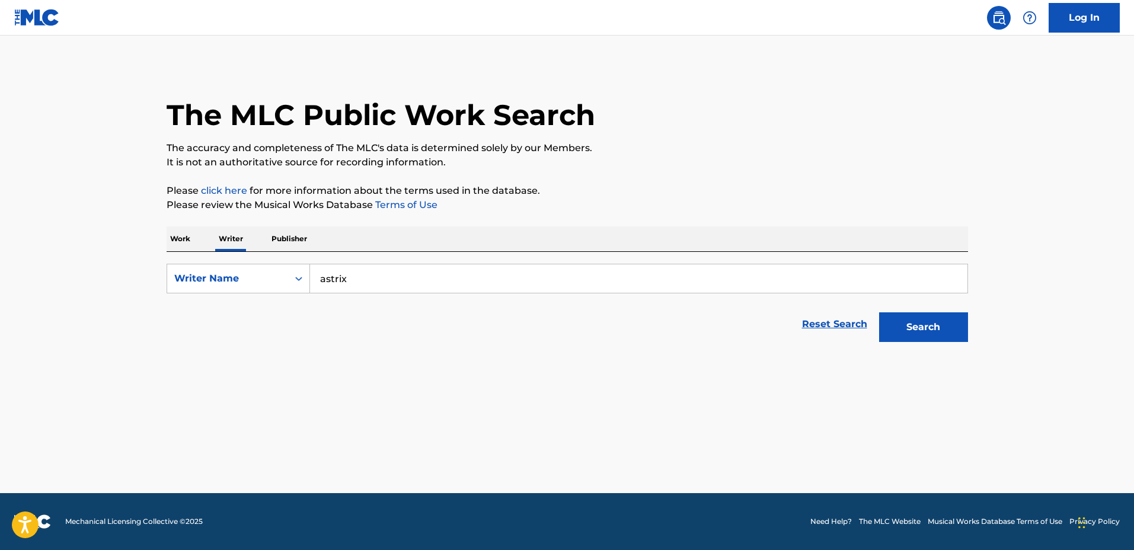
click at [184, 241] on p "Work" at bounding box center [180, 238] width 27 height 25
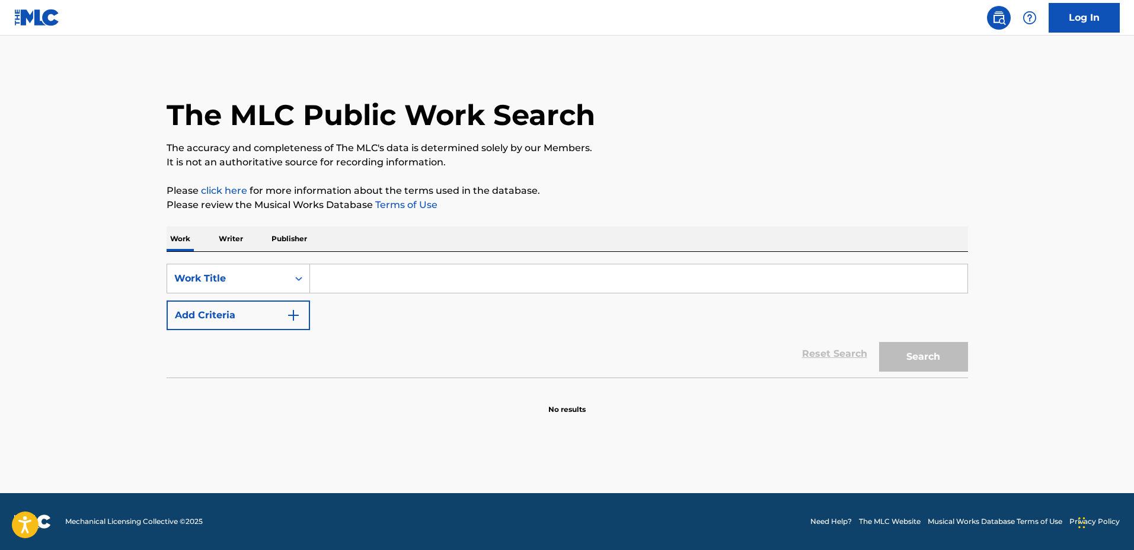
click at [347, 286] on input "Search Form" at bounding box center [639, 278] width 658 height 28
type input "rancho de amor a ilha"
click at [853, 342] on button "Search" at bounding box center [923, 357] width 89 height 30
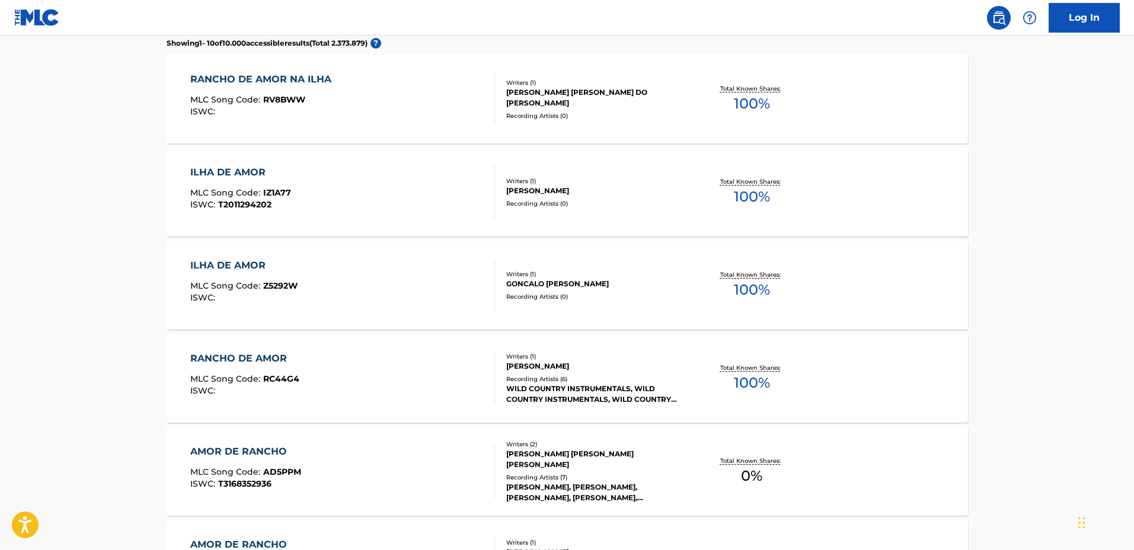
scroll to position [222, 0]
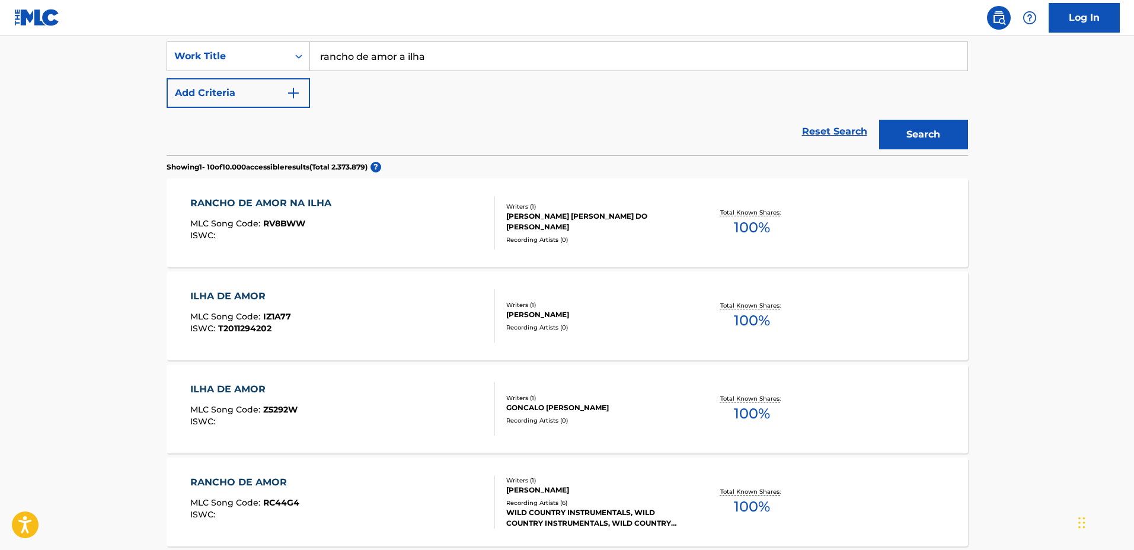
click at [557, 221] on div "[PERSON_NAME] [PERSON_NAME] DO [PERSON_NAME]" at bounding box center [595, 221] width 179 height 21
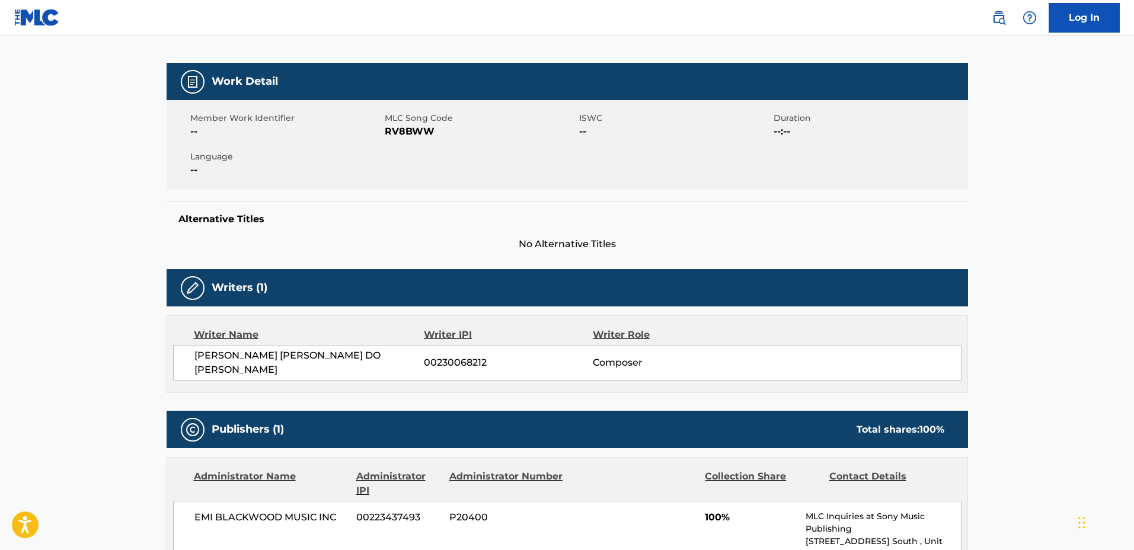
scroll to position [296, 0]
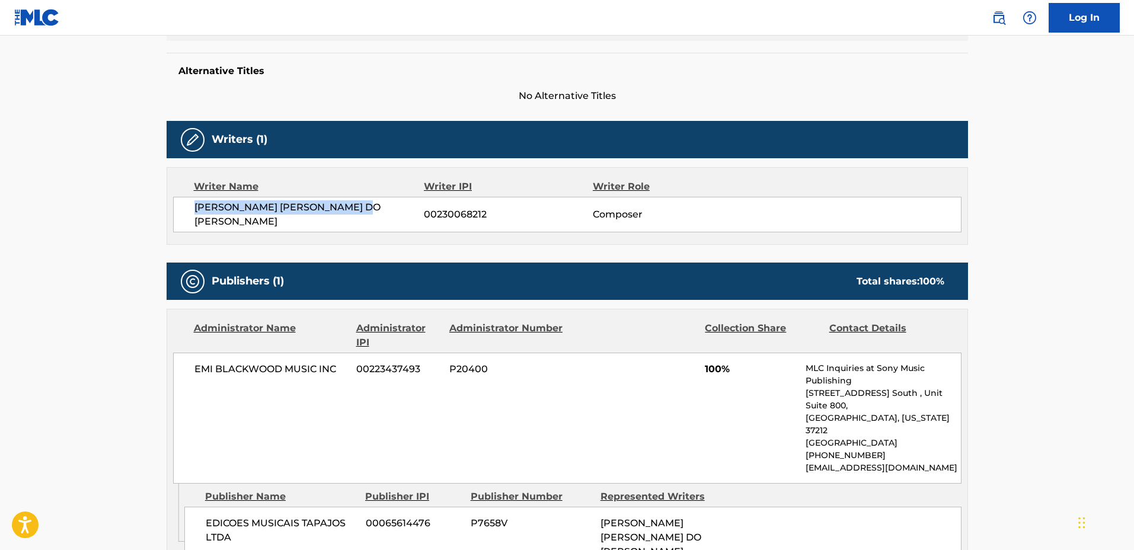
drag, startPoint x: 409, startPoint y: 215, endPoint x: 173, endPoint y: 196, distance: 236.8
click at [173, 196] on div "Writer Name Writer IPI Writer Role [PERSON_NAME] [PERSON_NAME] DO [PERSON_NAME]…" at bounding box center [568, 206] width 802 height 78
copy span "[PERSON_NAME] [PERSON_NAME] DO [PERSON_NAME]"
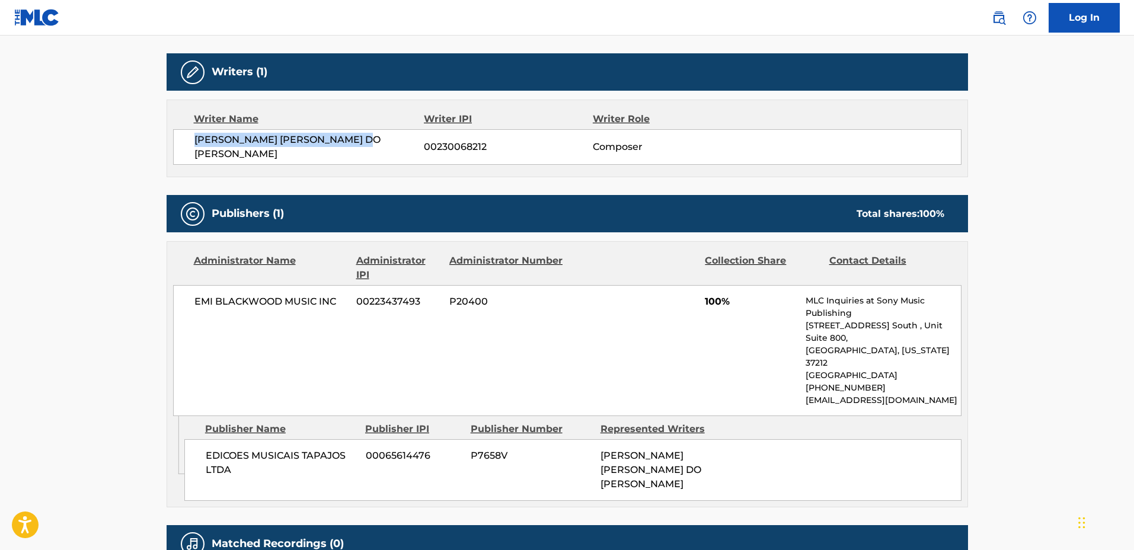
scroll to position [444, 0]
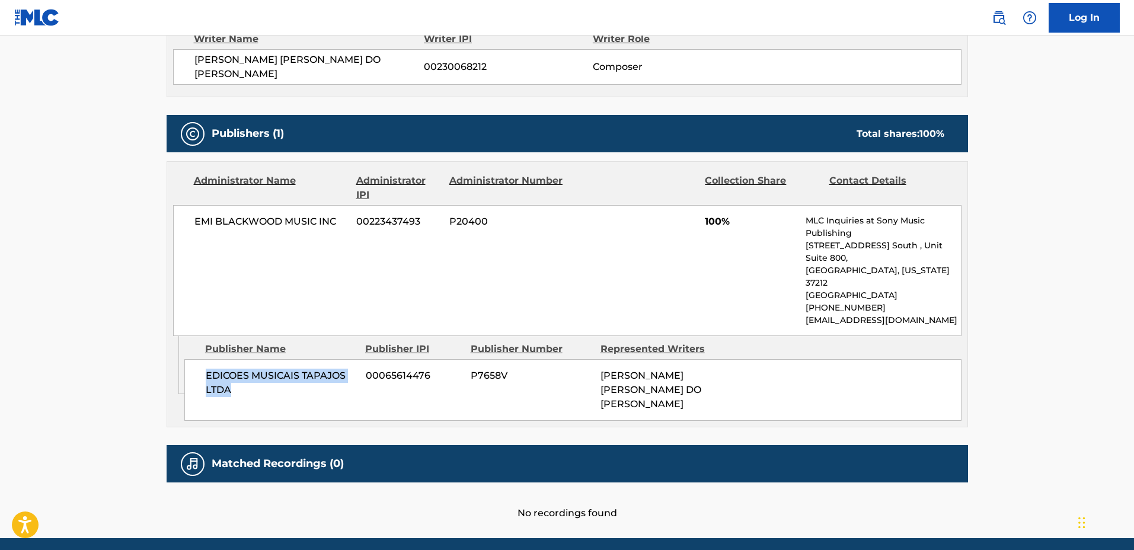
drag, startPoint x: 208, startPoint y: 347, endPoint x: 255, endPoint y: 368, distance: 51.0
click at [255, 368] on div "EDICOES MUSICAIS TAPAJOS LTDA 00065614476 P7658V [PERSON_NAME] [PERSON_NAME] DO…" at bounding box center [572, 390] width 777 height 62
copy span "EDICOES MUSICAIS TAPAJOS LTDA"
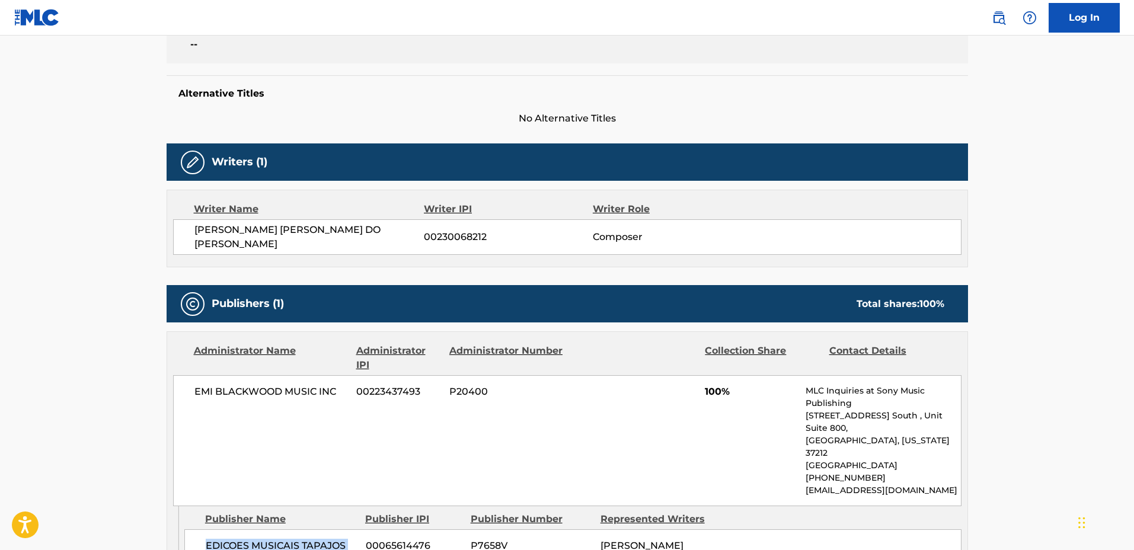
scroll to position [0, 0]
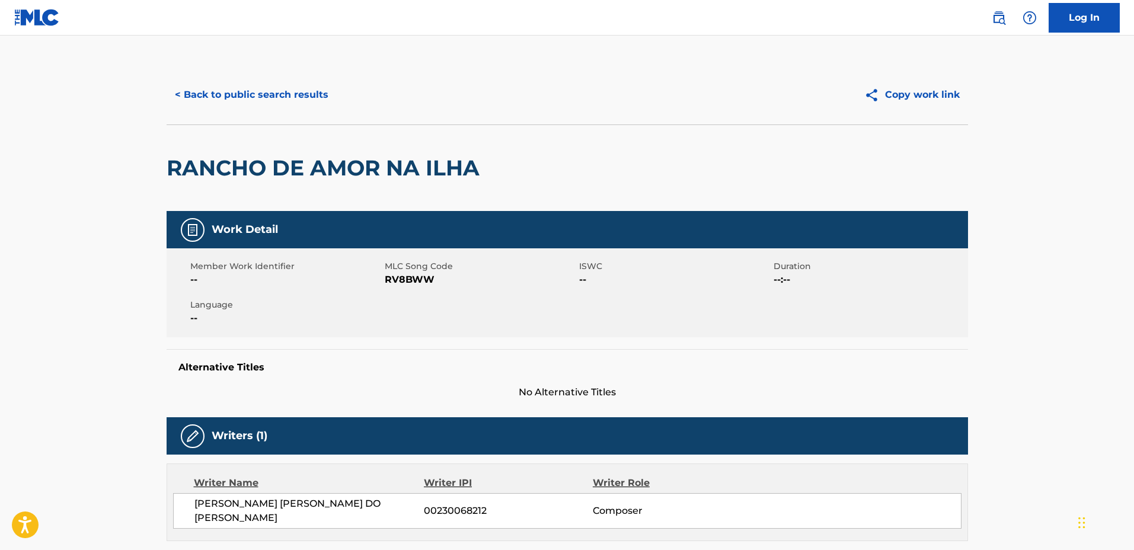
click at [27, 22] on img at bounding box center [37, 17] width 46 height 17
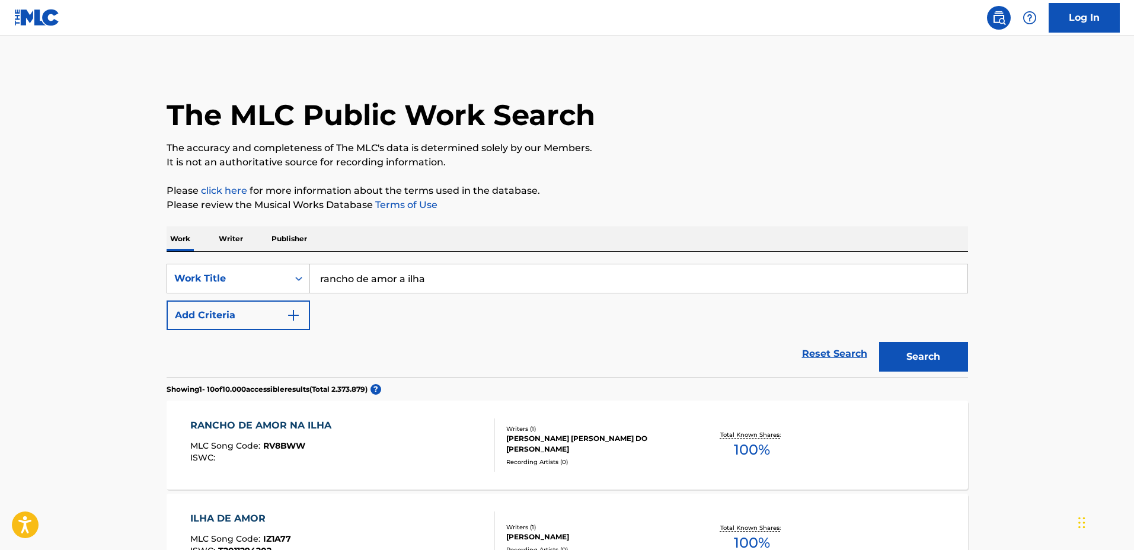
scroll to position [222, 0]
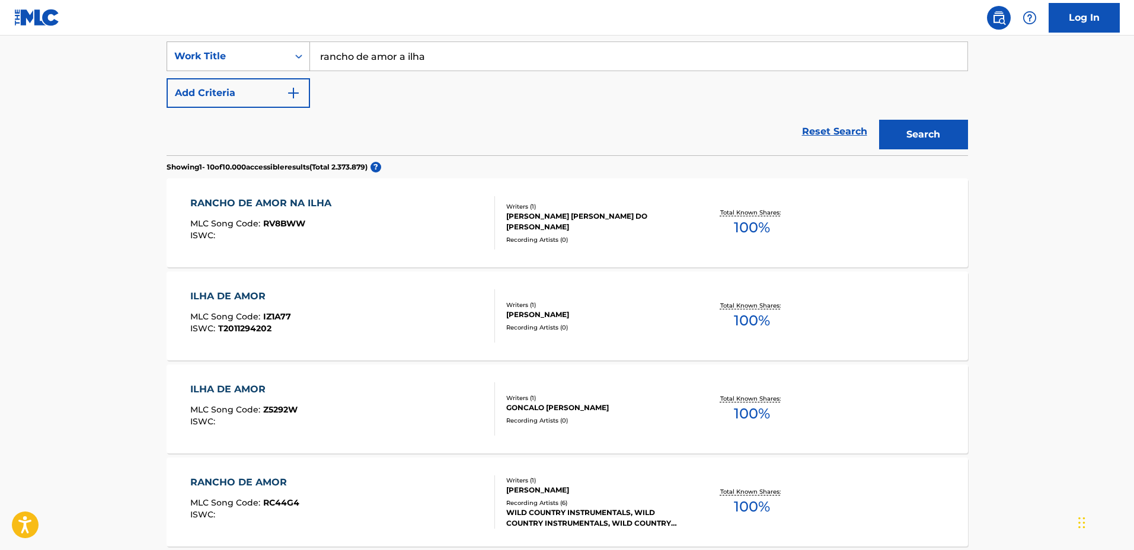
drag, startPoint x: 457, startPoint y: 65, endPoint x: 288, endPoint y: 59, distance: 169.1
click at [288, 59] on div "SearchWithCriteriaf6a05dfe-bc69-45dd-a546-ad678a67af53 Work Title rancho de amo…" at bounding box center [568, 57] width 802 height 30
type input "dazaranha"
click at [853, 120] on button "Search" at bounding box center [923, 135] width 89 height 30
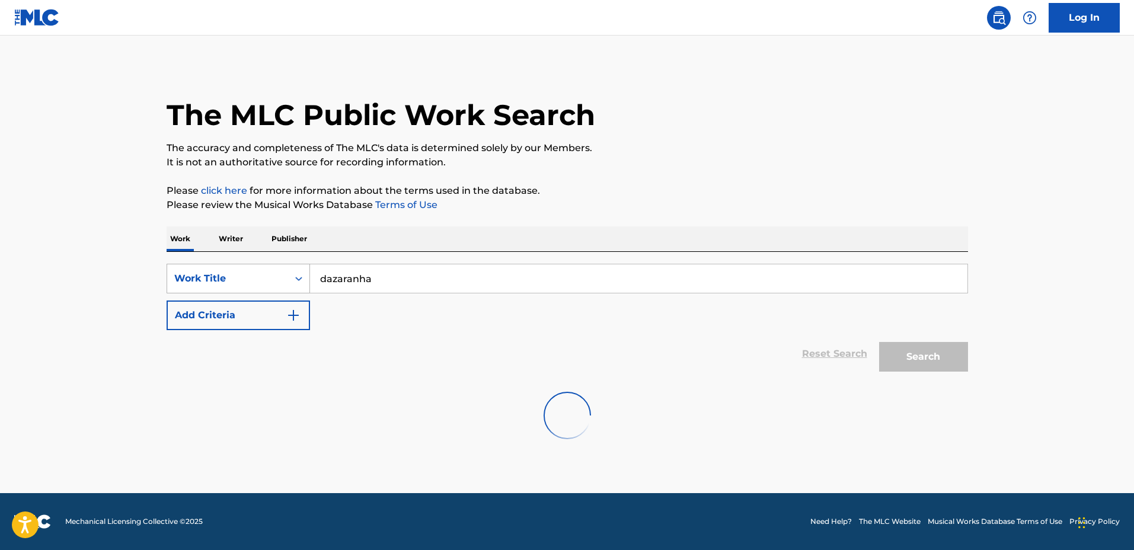
scroll to position [0, 0]
click at [231, 240] on p "Writer" at bounding box center [230, 238] width 31 height 25
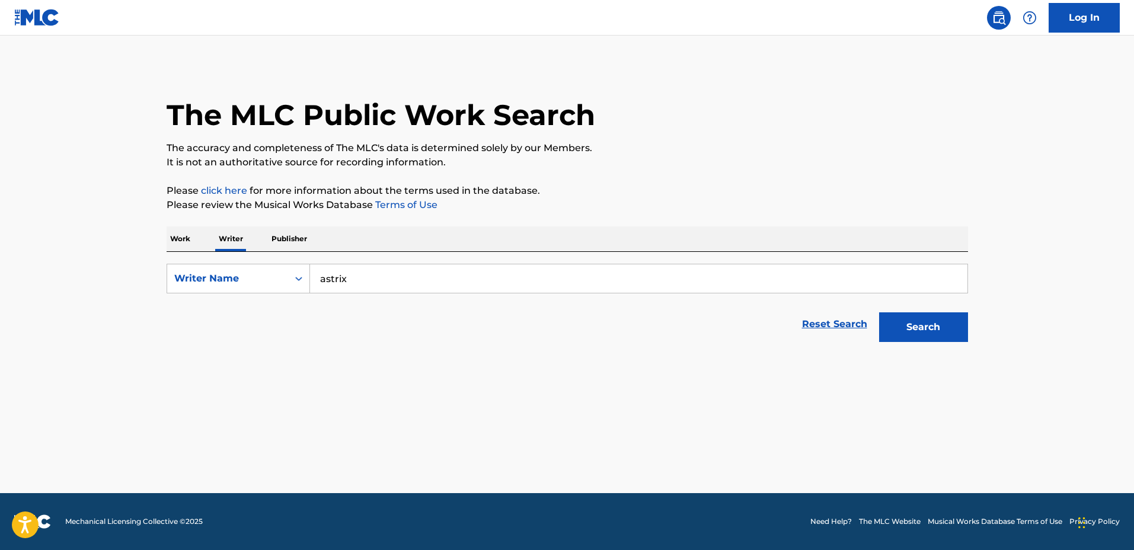
click at [282, 237] on p "Publisher" at bounding box center [289, 238] width 43 height 25
drag, startPoint x: 363, startPoint y: 284, endPoint x: 281, endPoint y: 273, distance: 82.6
click at [284, 281] on div "SearchWithCriteria6068858d-d9c4-4e1d-9d86-e8eea072c5ec Publisher Name [PERSON_N…" at bounding box center [568, 279] width 802 height 30
type input "dazaranha"
click at [853, 312] on button "Search" at bounding box center [923, 327] width 89 height 30
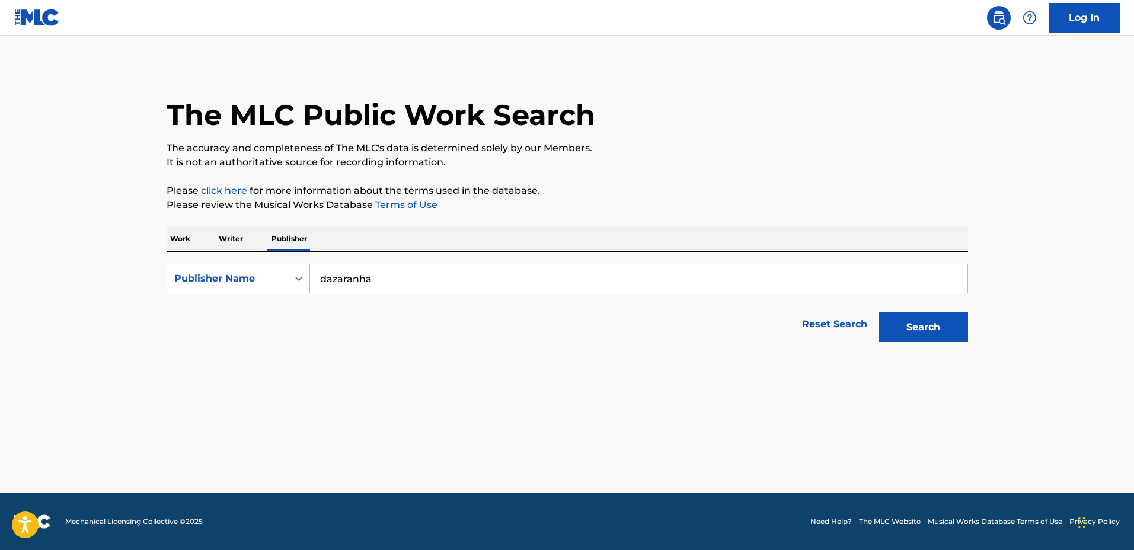
click at [183, 234] on p "Work" at bounding box center [180, 238] width 27 height 25
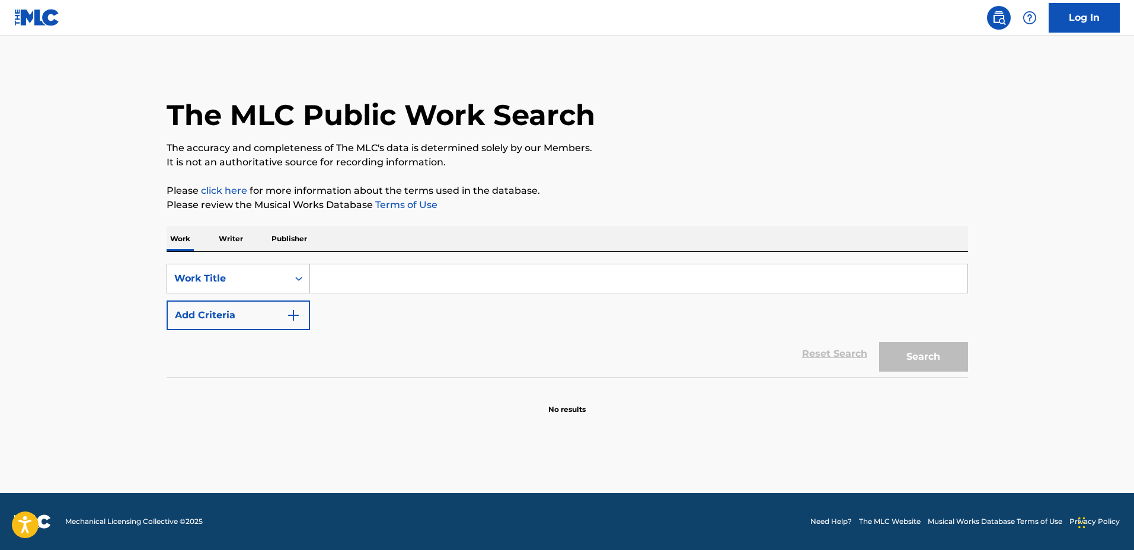
drag, startPoint x: 309, startPoint y: 283, endPoint x: 277, endPoint y: 279, distance: 31.7
click at [305, 283] on div "Search Form" at bounding box center [298, 278] width 21 height 21
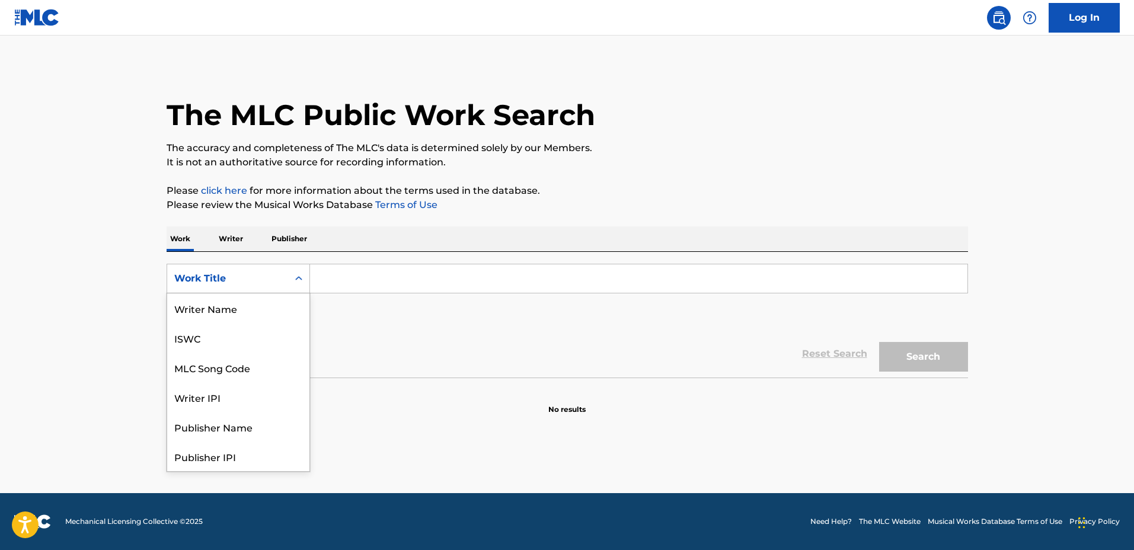
scroll to position [59, 0]
click at [219, 374] on div "Publisher Name" at bounding box center [238, 368] width 142 height 30
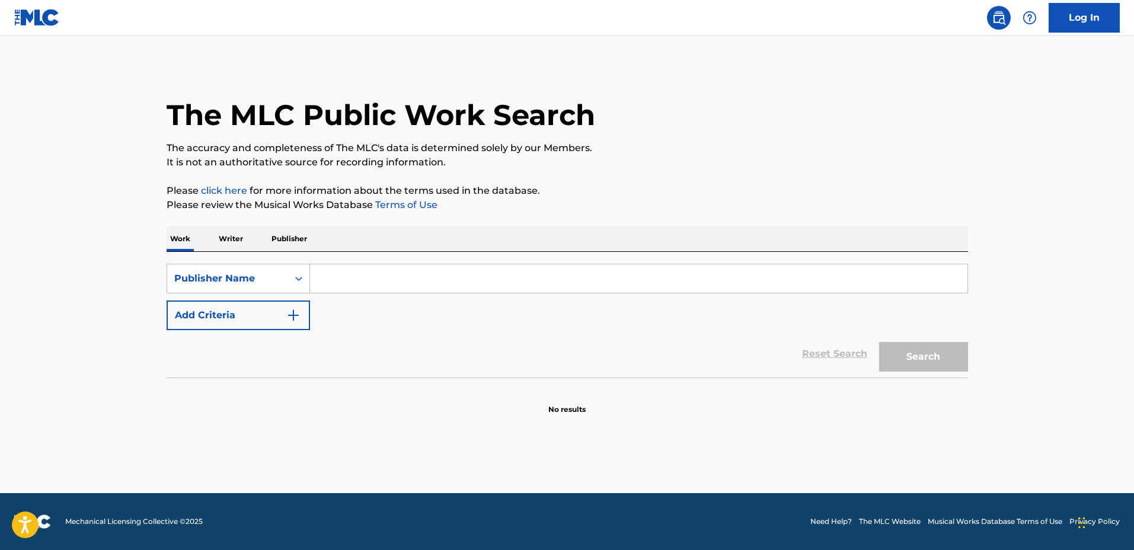
click at [400, 290] on input "Search Form" at bounding box center [639, 278] width 658 height 28
click at [357, 277] on input "Search Form" at bounding box center [639, 278] width 658 height 28
type input "dazaranha"
click at [853, 342] on button "Search" at bounding box center [923, 357] width 89 height 30
click at [231, 244] on p "Writer" at bounding box center [230, 238] width 31 height 25
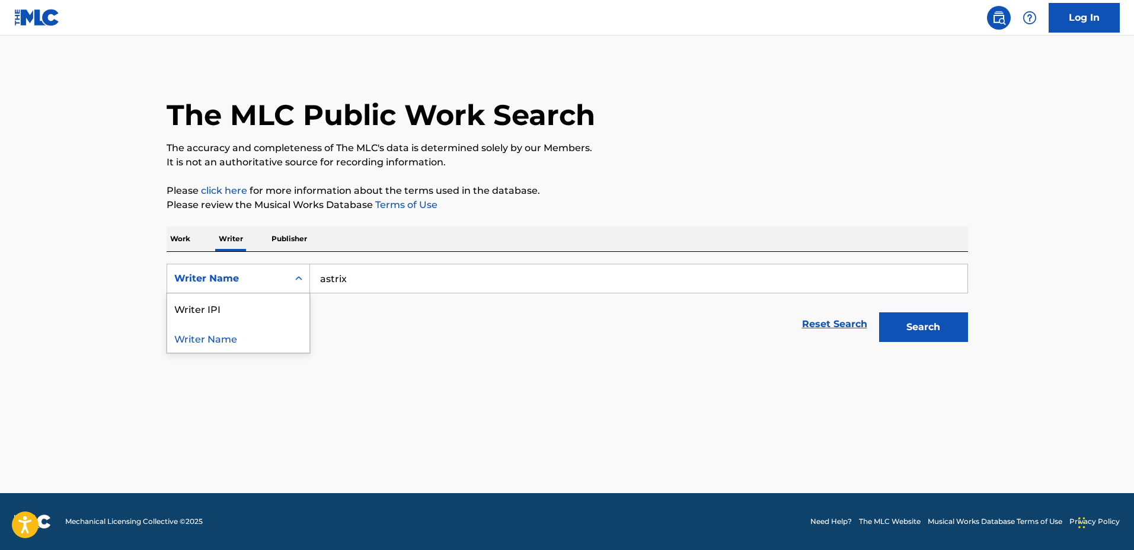
click at [283, 271] on div "Writer Name" at bounding box center [227, 278] width 121 height 23
click at [285, 273] on div "Writer Name" at bounding box center [227, 278] width 121 height 23
click at [289, 245] on p "Publisher" at bounding box center [289, 238] width 43 height 25
click at [281, 276] on div "Publisher Name" at bounding box center [227, 278] width 121 height 23
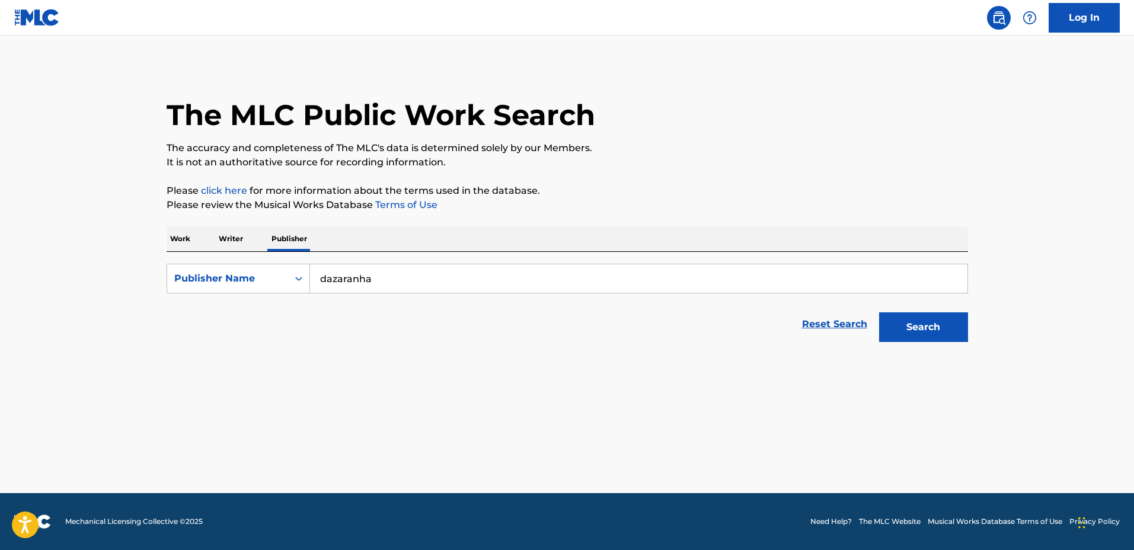
click at [180, 244] on p "Work" at bounding box center [180, 238] width 27 height 25
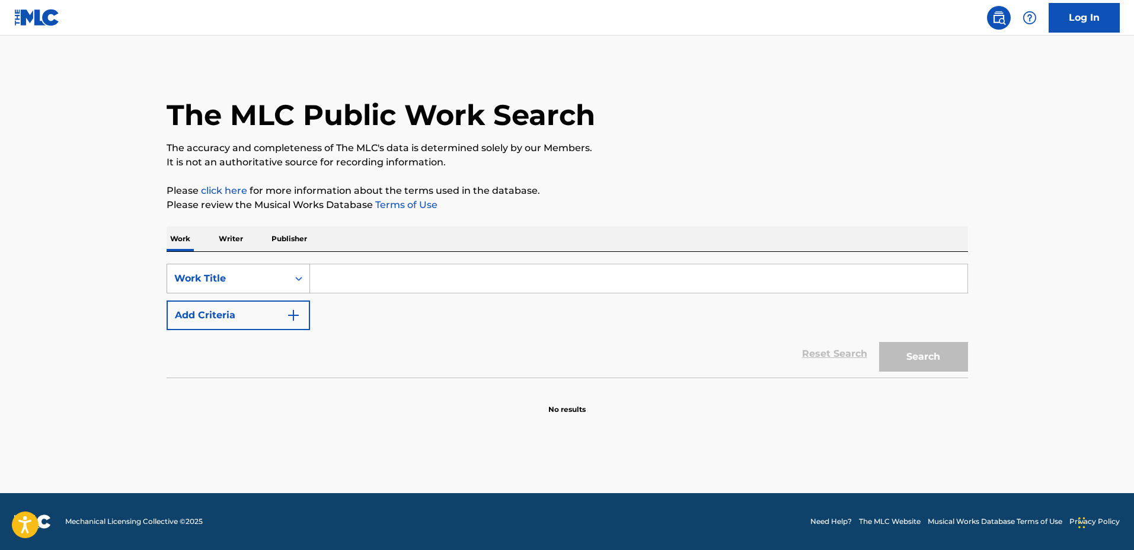
click at [265, 277] on div "Work Title" at bounding box center [227, 279] width 107 height 14
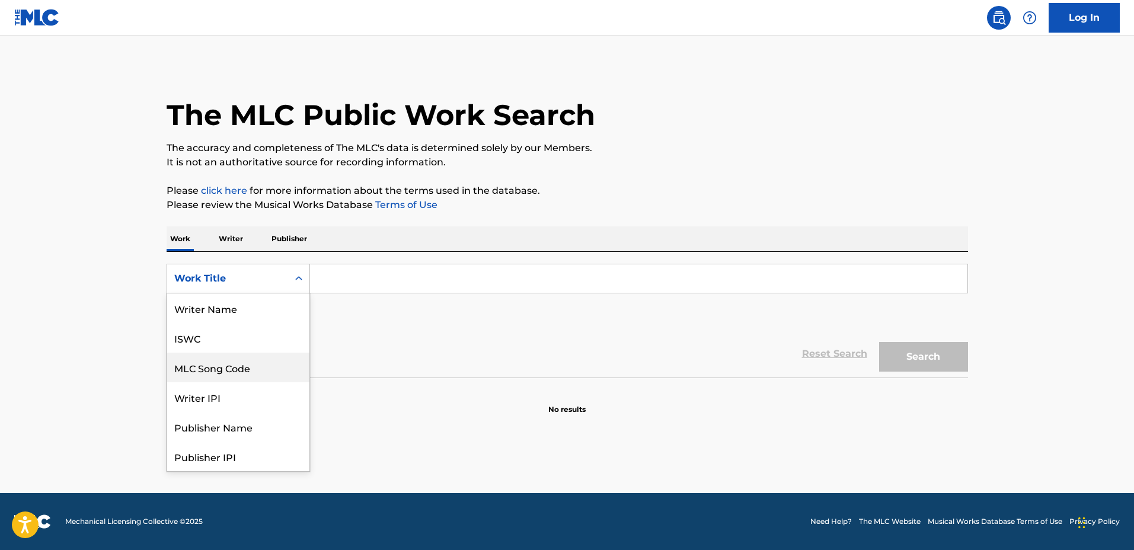
scroll to position [59, 0]
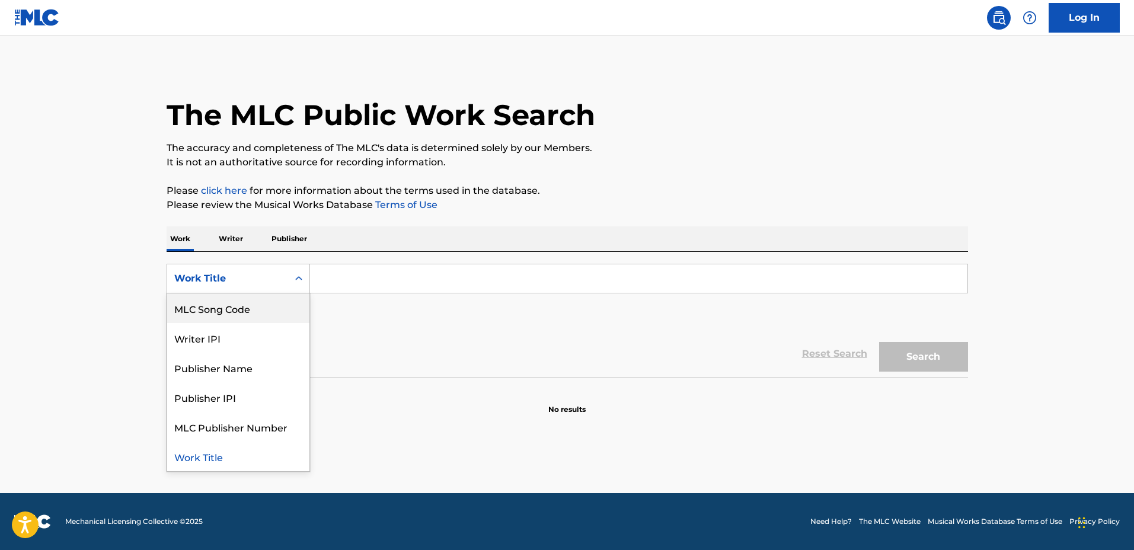
click at [544, 345] on div "Reset Search Search" at bounding box center [568, 353] width 802 height 47
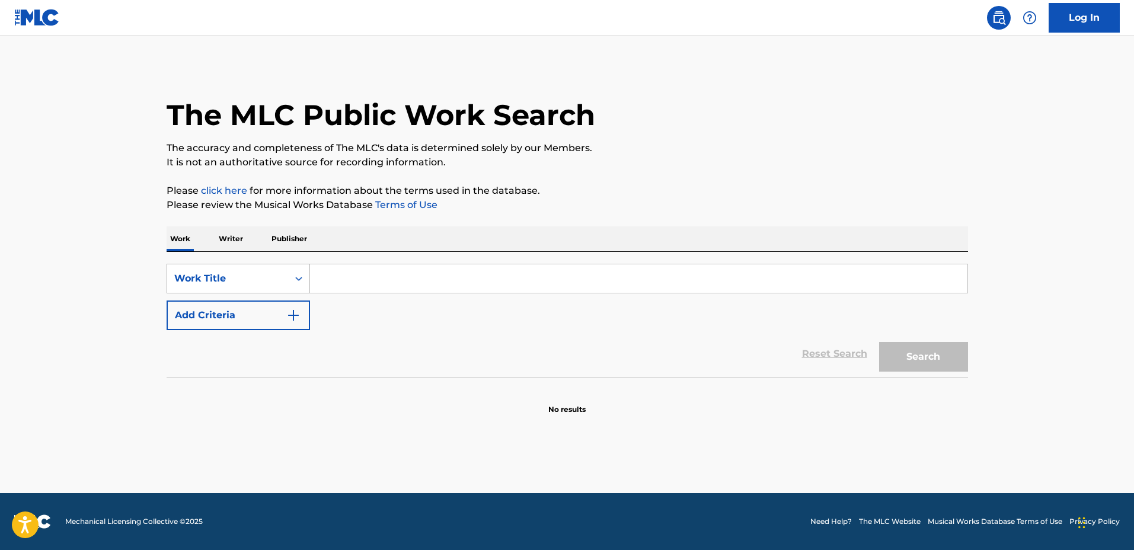
click at [287, 276] on div "Work Title" at bounding box center [227, 278] width 121 height 23
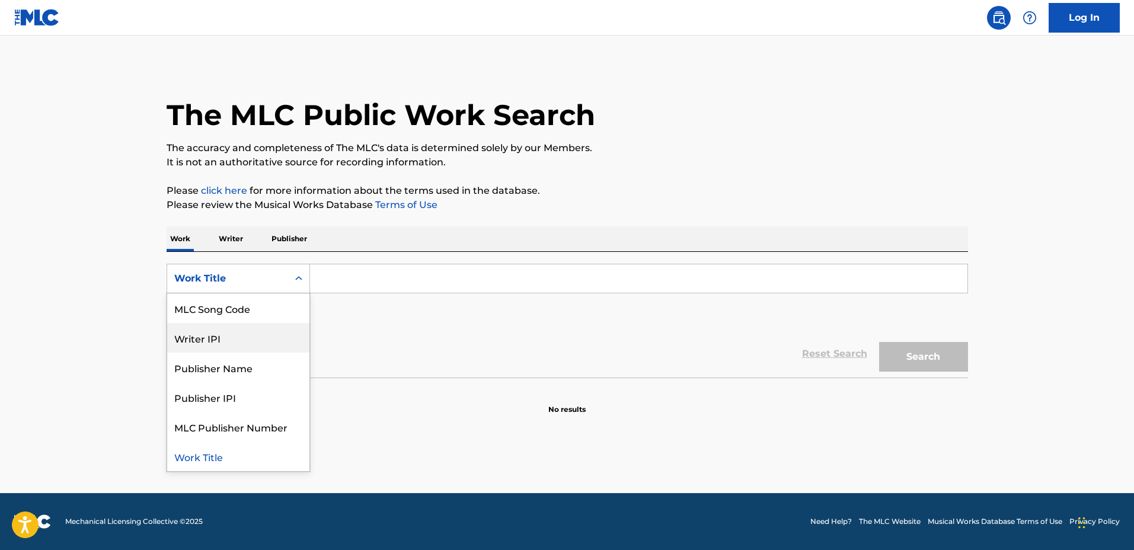
scroll to position [0, 0]
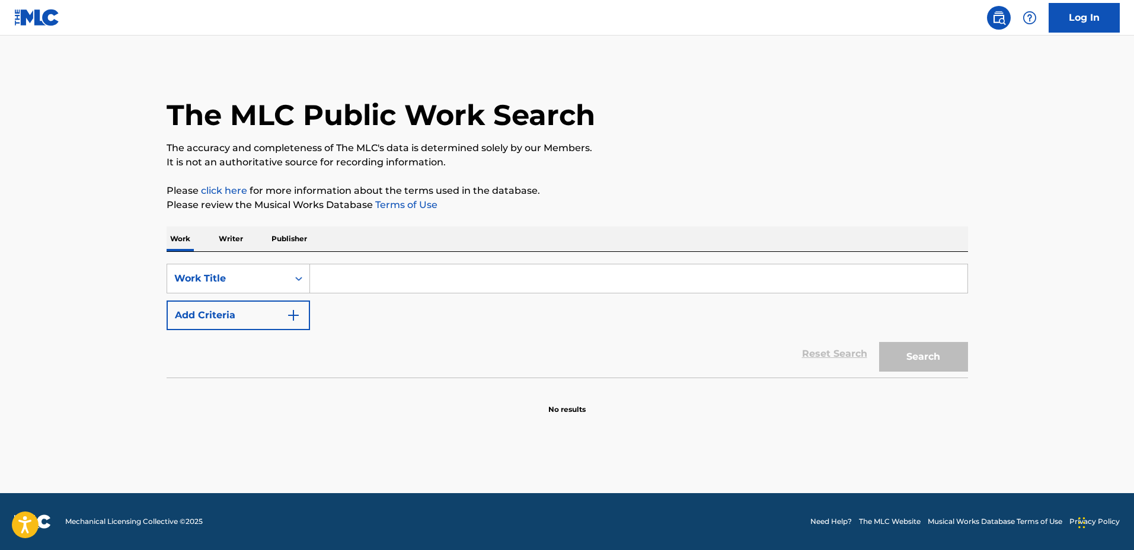
click at [340, 275] on input "Search Form" at bounding box center [639, 278] width 658 height 28
type input "zizinho"
click at [853, 342] on button "Search" at bounding box center [923, 357] width 89 height 30
click at [222, 240] on p "Writer" at bounding box center [230, 238] width 31 height 25
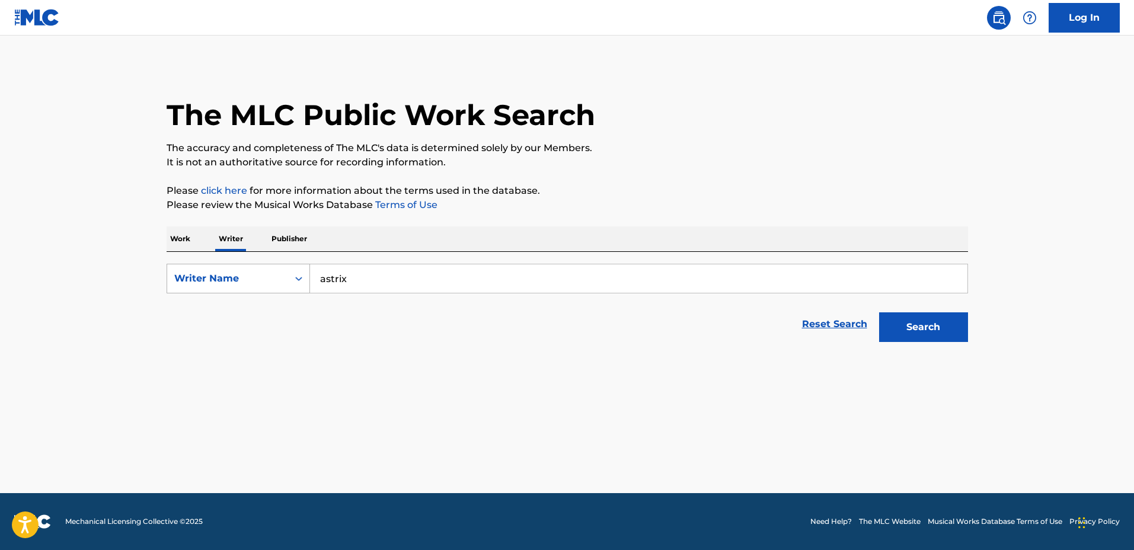
drag, startPoint x: 371, startPoint y: 291, endPoint x: 306, endPoint y: 270, distance: 67.7
click at [292, 279] on div "SearchWithCriteriada83279f-9720-49dc-b1f2-5472bbea34af Writer Name [PERSON_NAME]" at bounding box center [568, 279] width 802 height 30
type input "zizinho"
drag, startPoint x: 956, startPoint y: 338, endPoint x: 951, endPoint y: 333, distance: 6.7
click at [853, 337] on button "Search" at bounding box center [923, 327] width 89 height 30
